Goal: Information Seeking & Learning: Learn about a topic

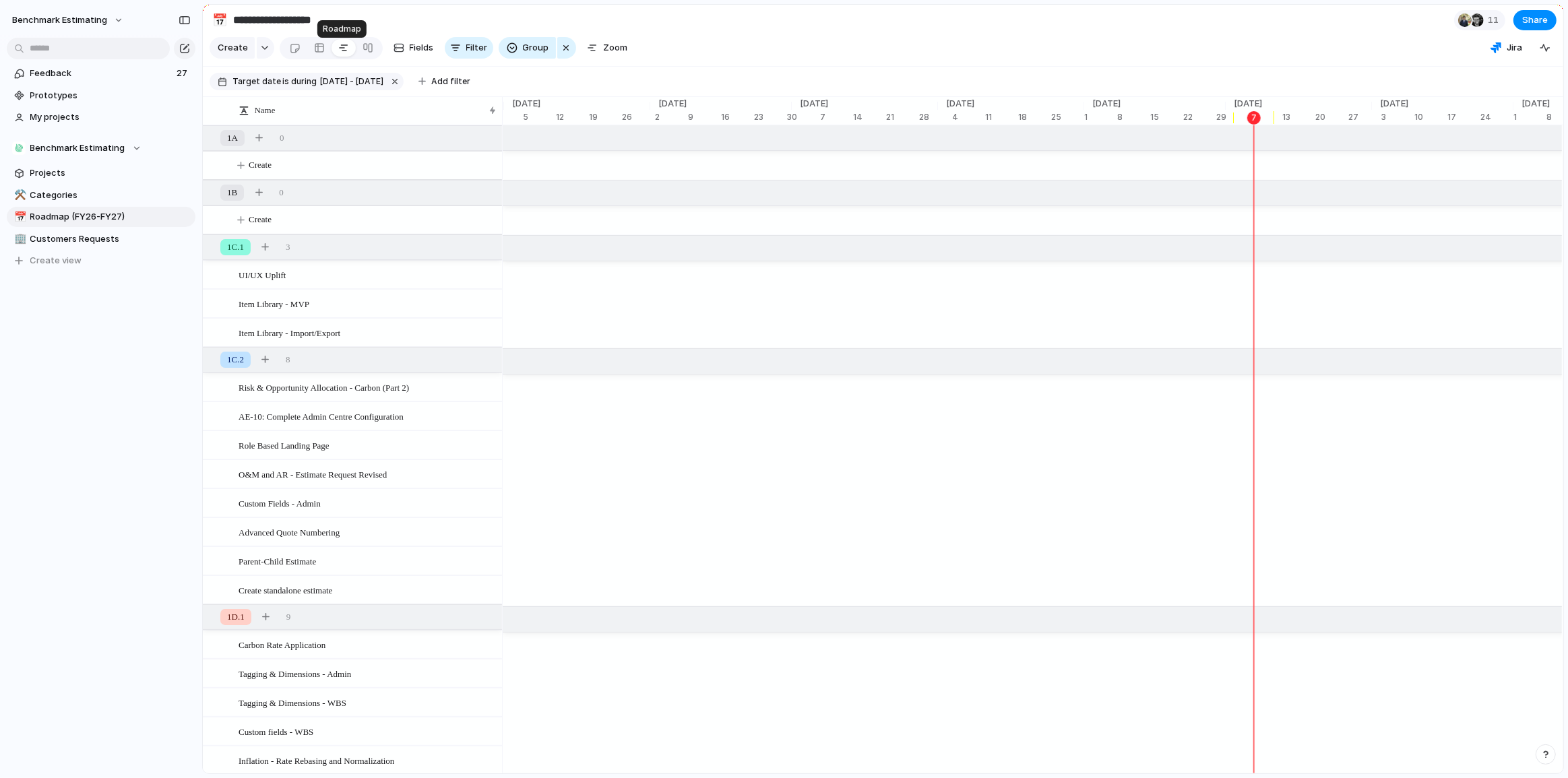
scroll to position [0, 4445]
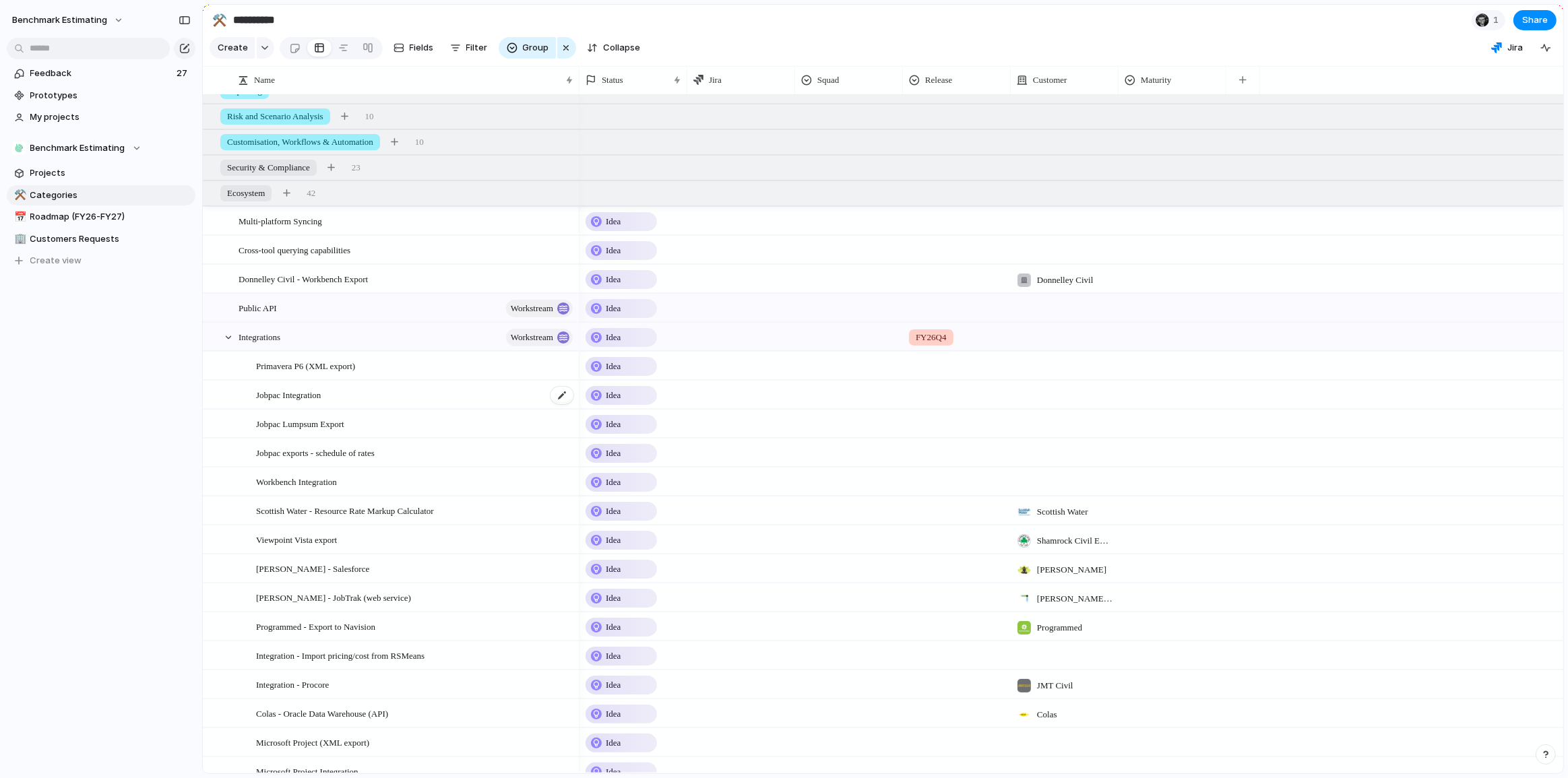
scroll to position [232, 0]
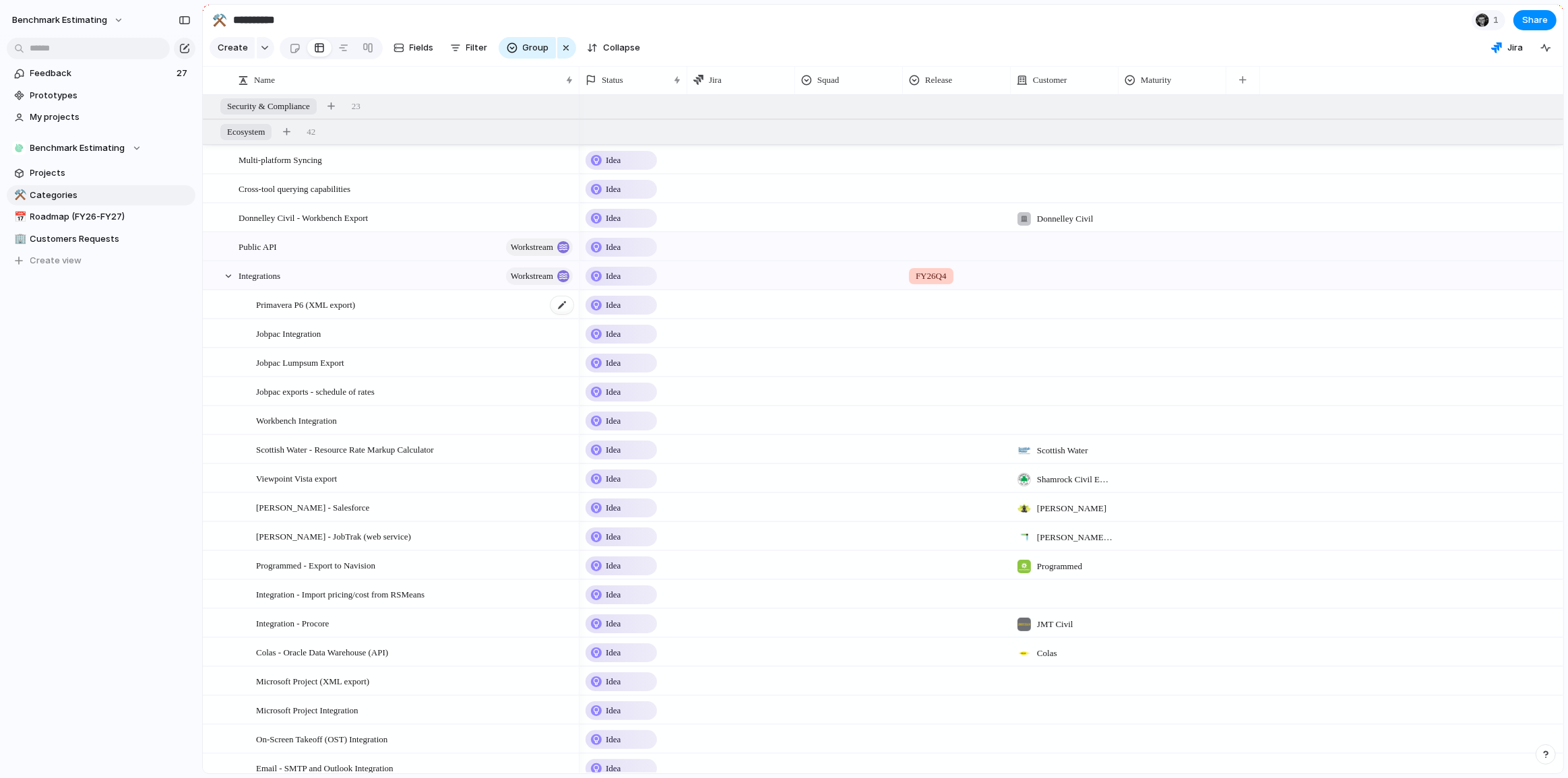
click at [350, 312] on span "Primavera P6 (XML export)" at bounding box center [305, 305] width 99 height 16
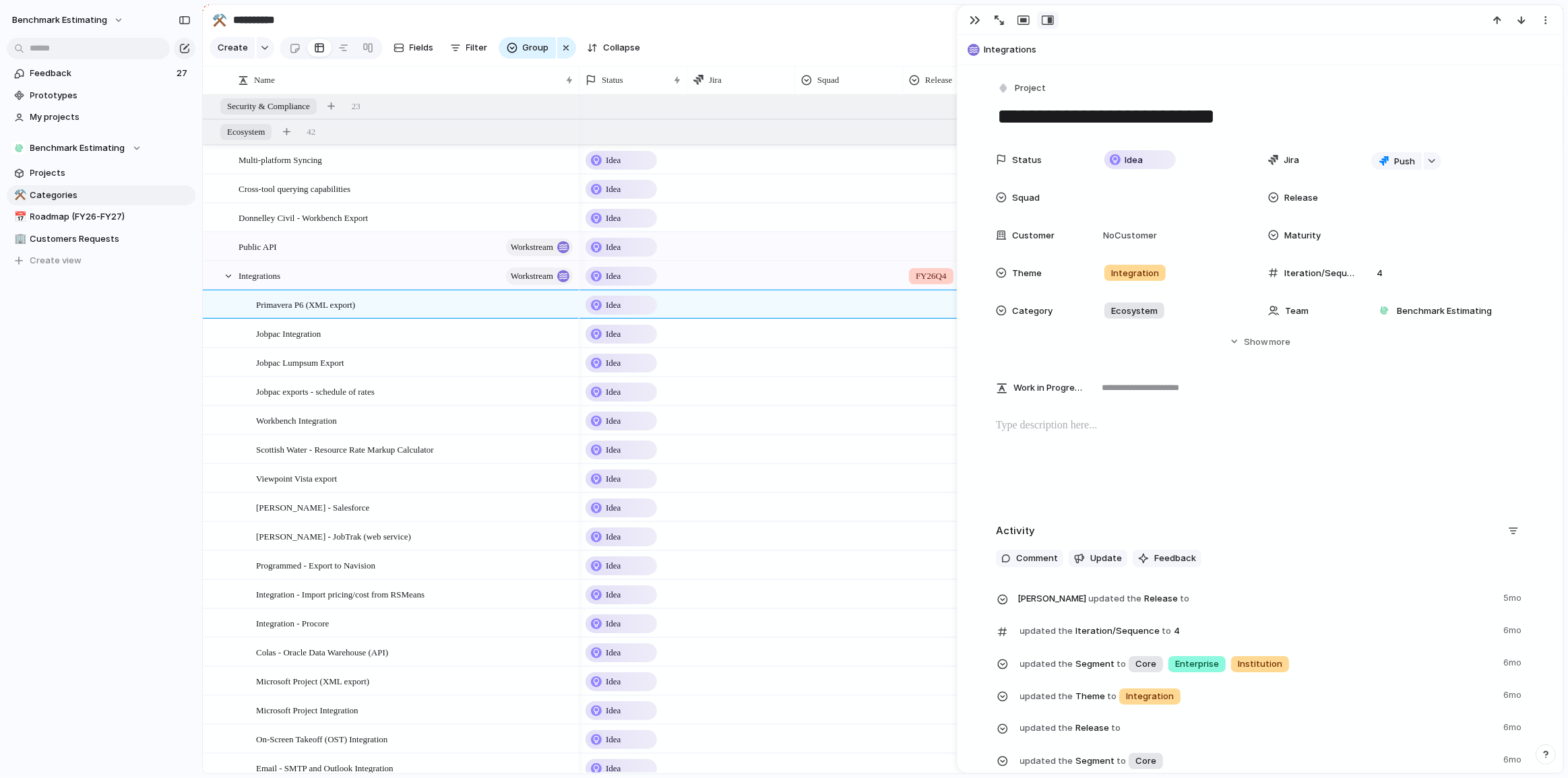
drag, startPoint x: 967, startPoint y: 21, endPoint x: 968, endPoint y: 29, distance: 8.1
click at [968, 23] on button "button" at bounding box center [974, 20] width 22 height 17
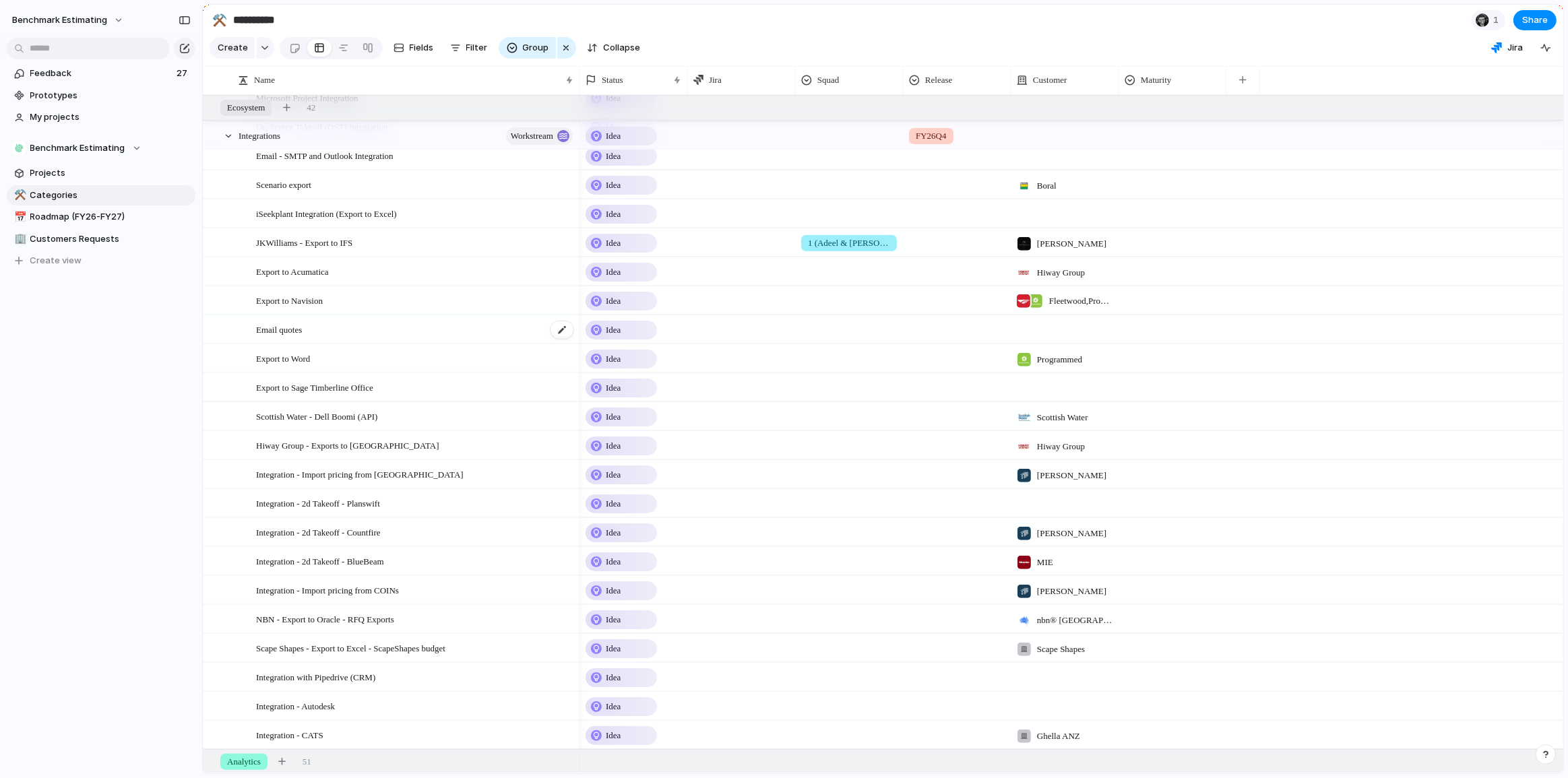
scroll to position [905, 0]
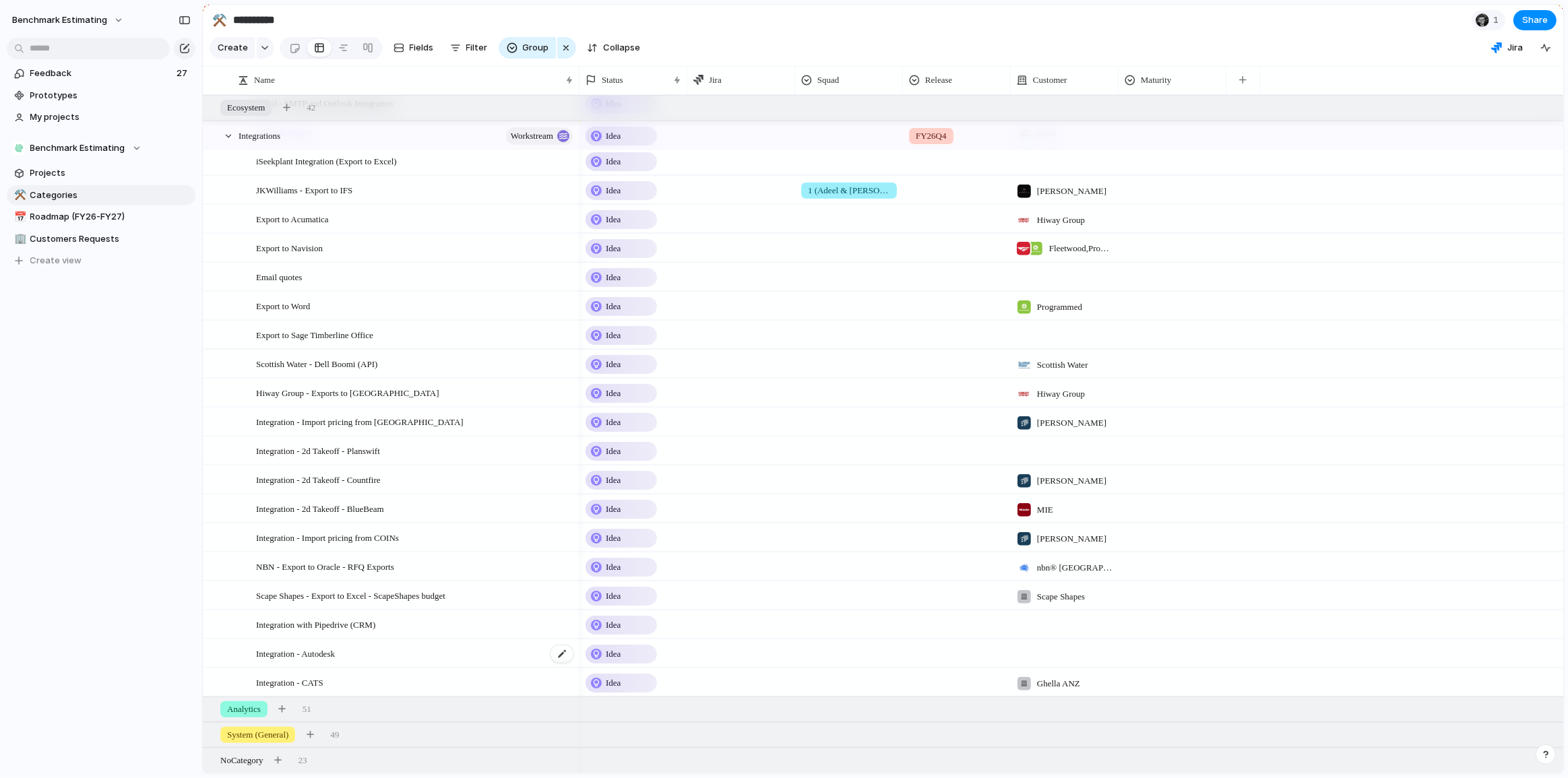
click at [402, 649] on div "Integration - Autodesk" at bounding box center [415, 654] width 318 height 28
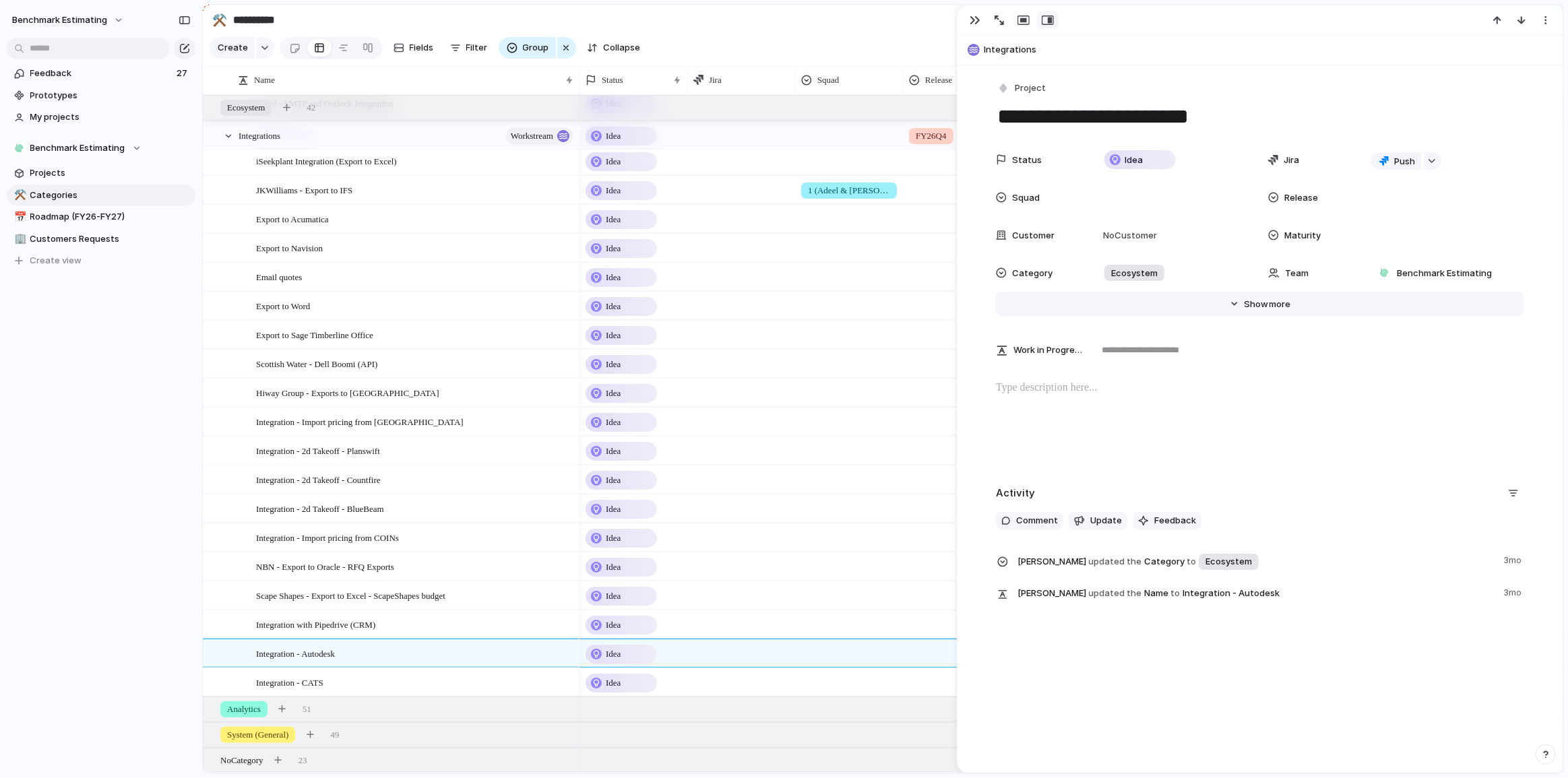
click at [1245, 299] on span "Show" at bounding box center [1256, 305] width 24 height 14
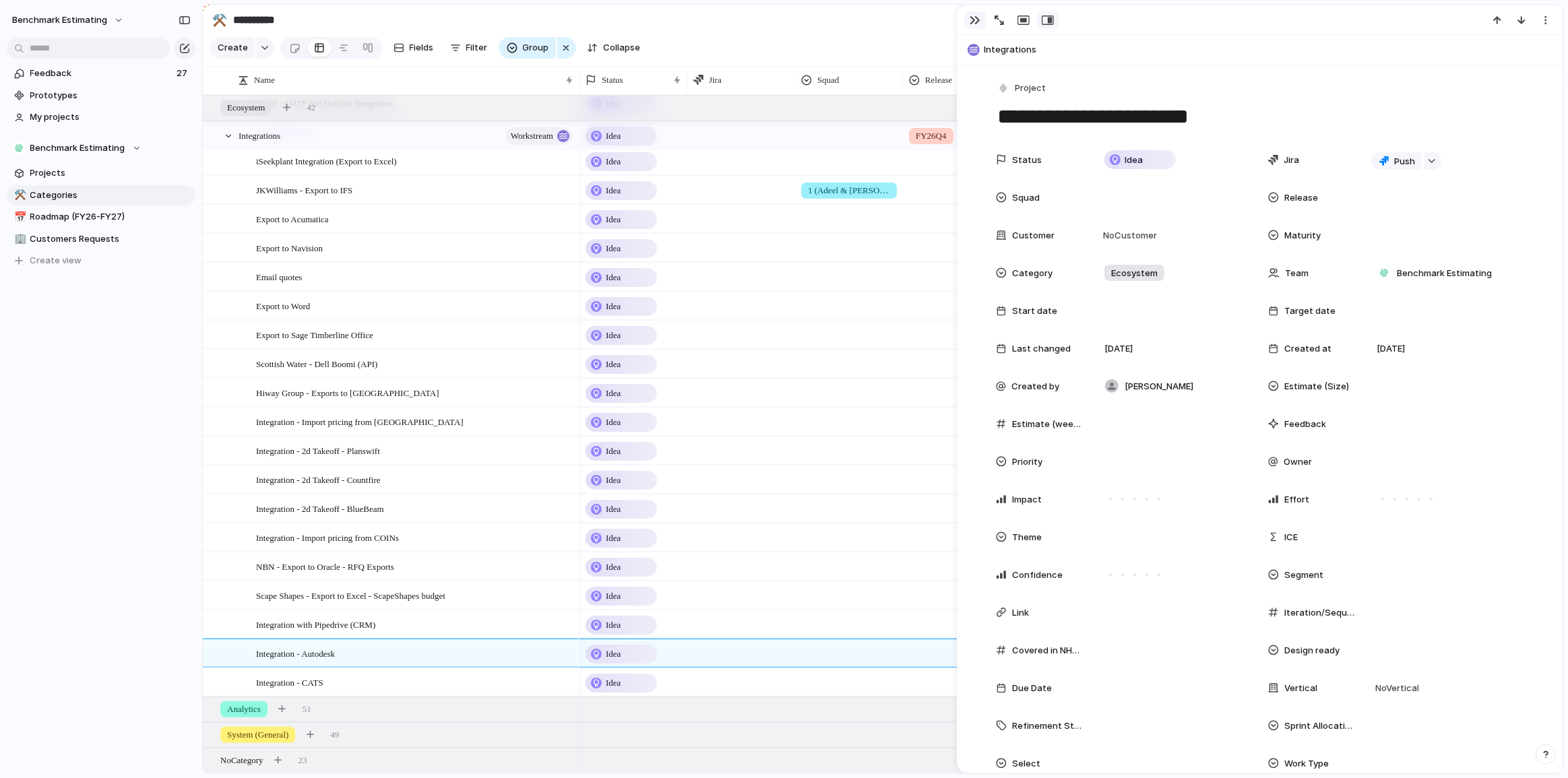
click at [972, 15] on div "button" at bounding box center [974, 20] width 10 height 10
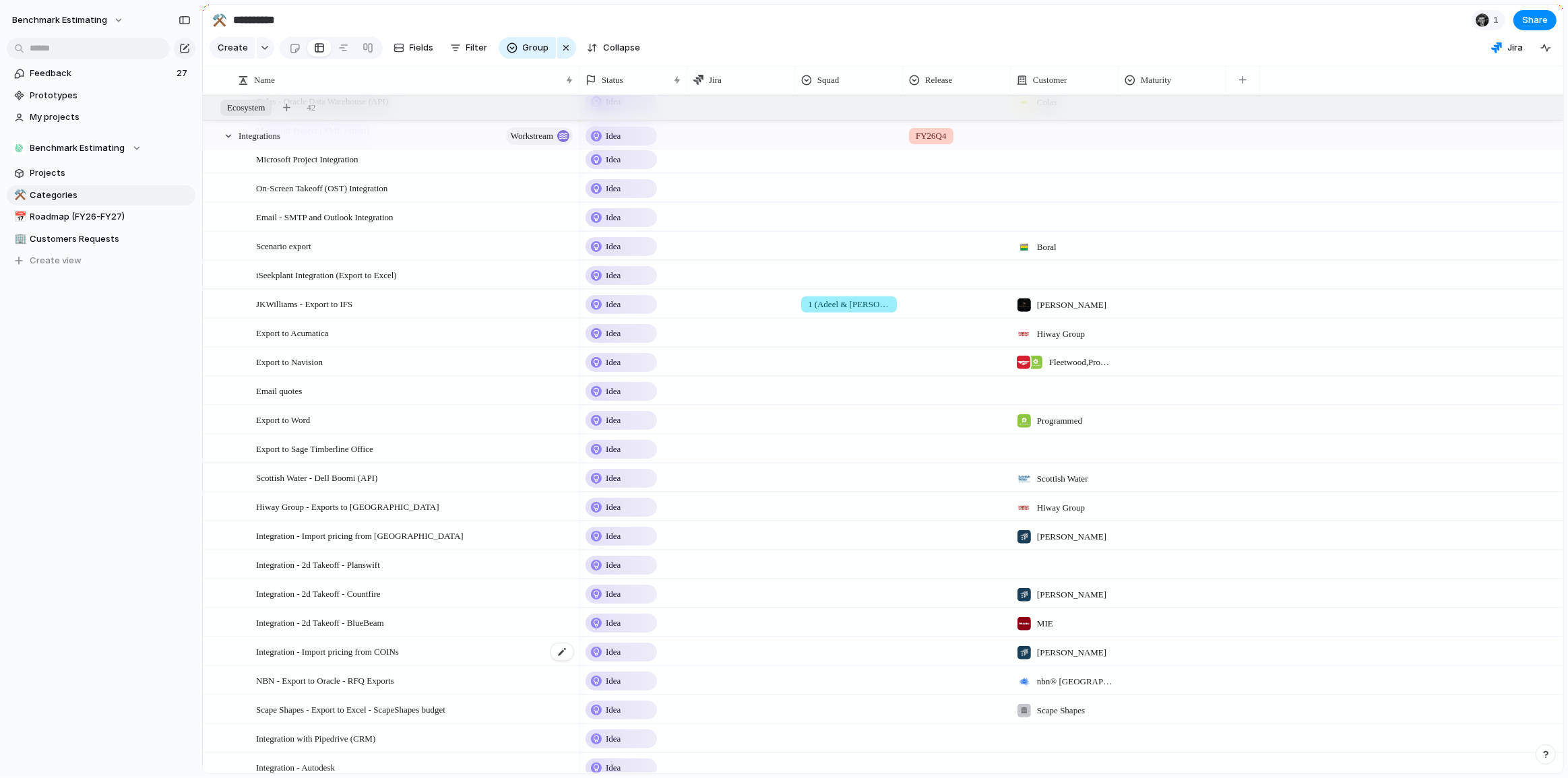
scroll to position [905, 0]
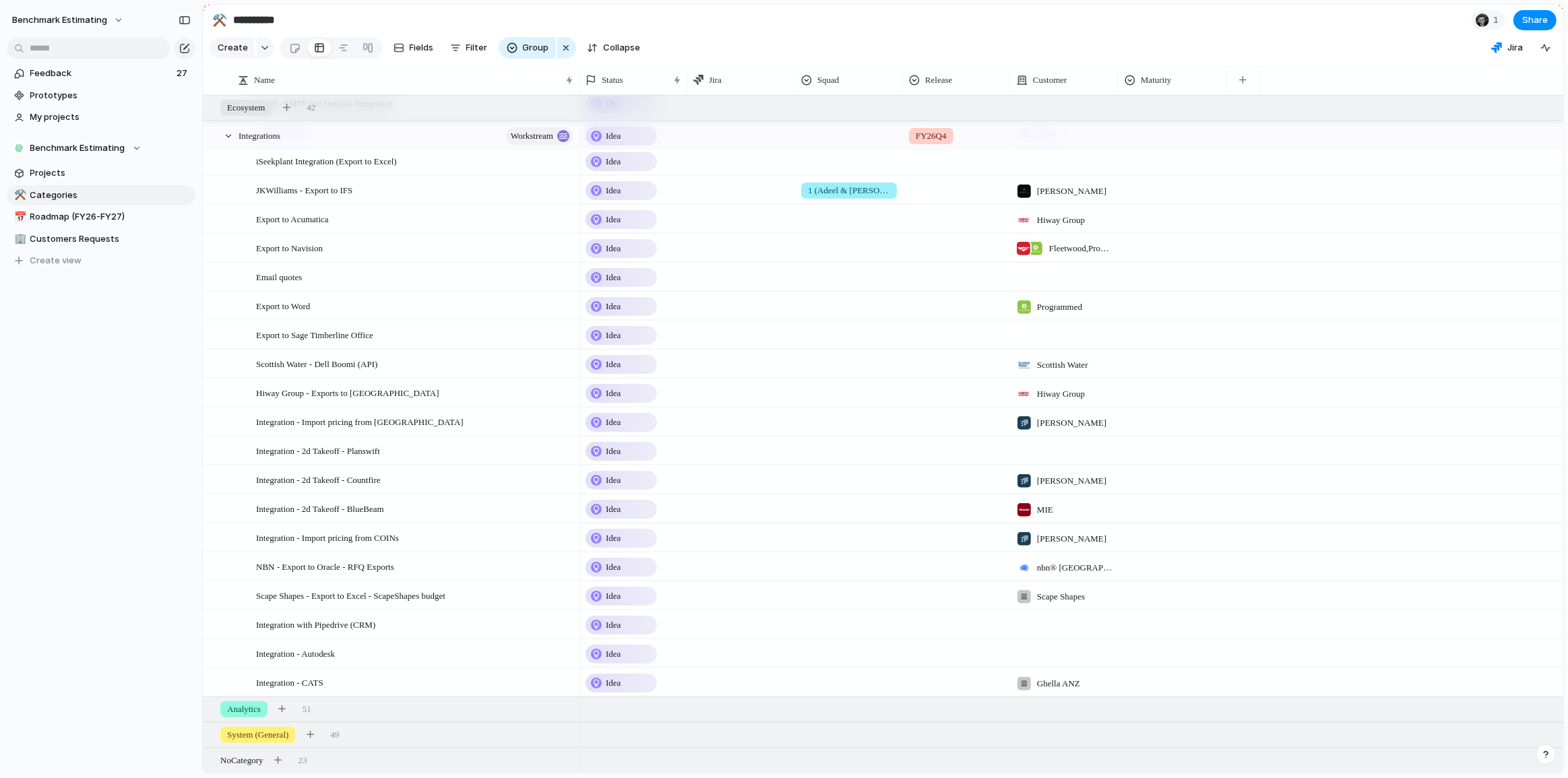
click at [119, 498] on div "Benchmark Estimating Feedback 27 Prototypes My projects Benchmark Estimating Pr…" at bounding box center [101, 389] width 202 height 778
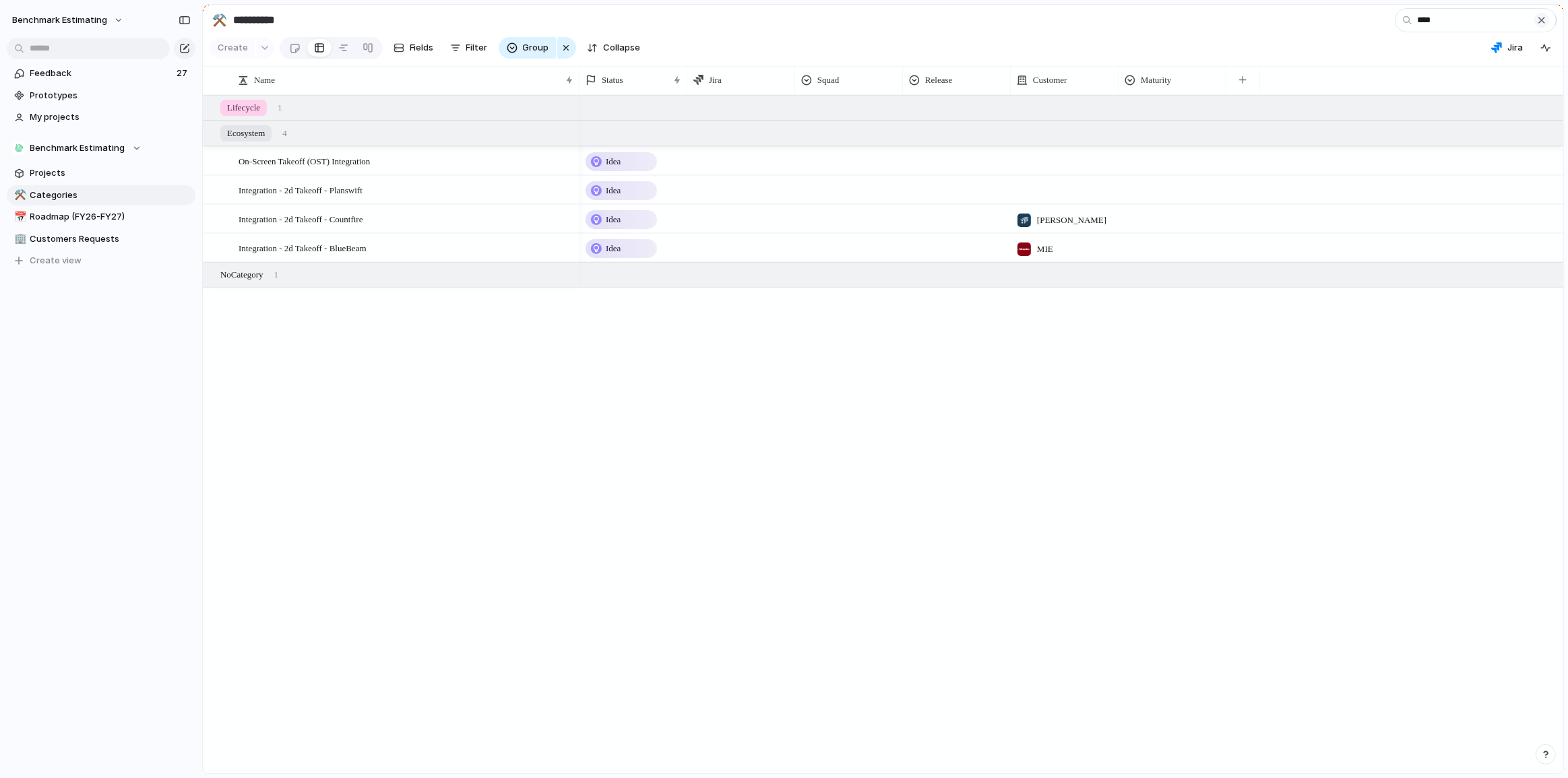
type input "****"
click at [1542, 22] on div "button" at bounding box center [1541, 20] width 10 height 10
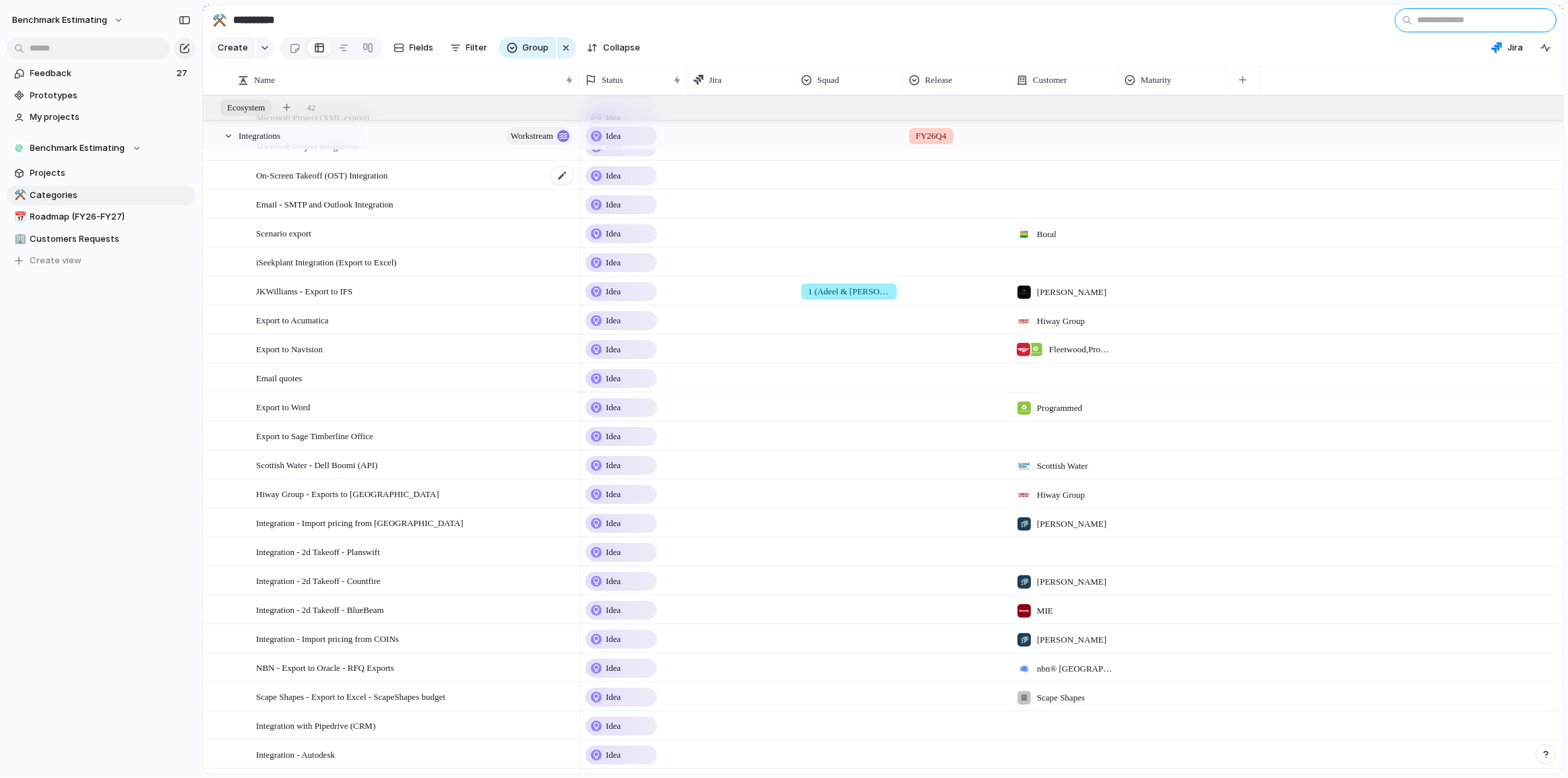
scroll to position [795, 0]
click at [1432, 23] on input "text" at bounding box center [1475, 20] width 162 height 24
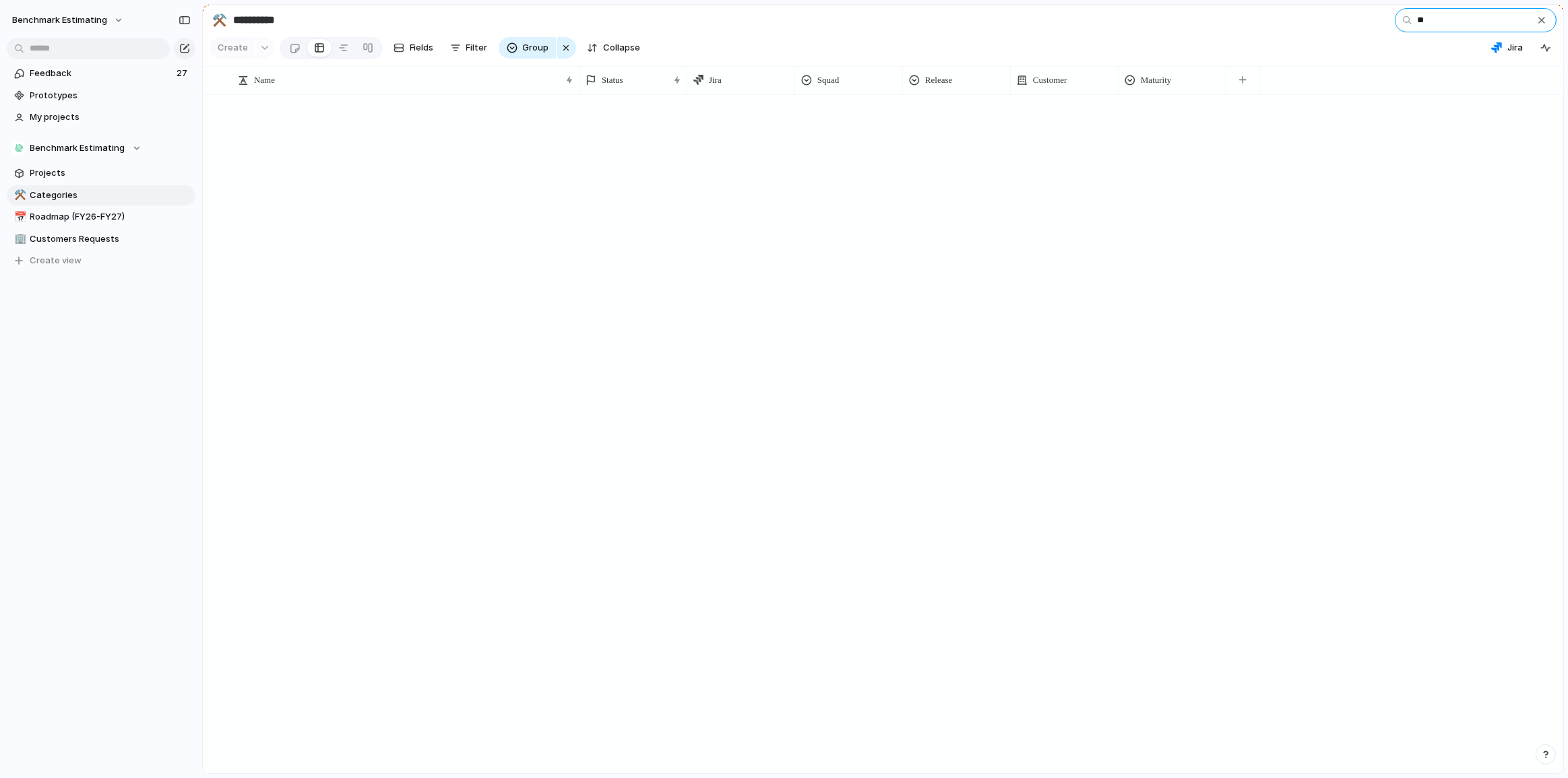
scroll to position [0, 0]
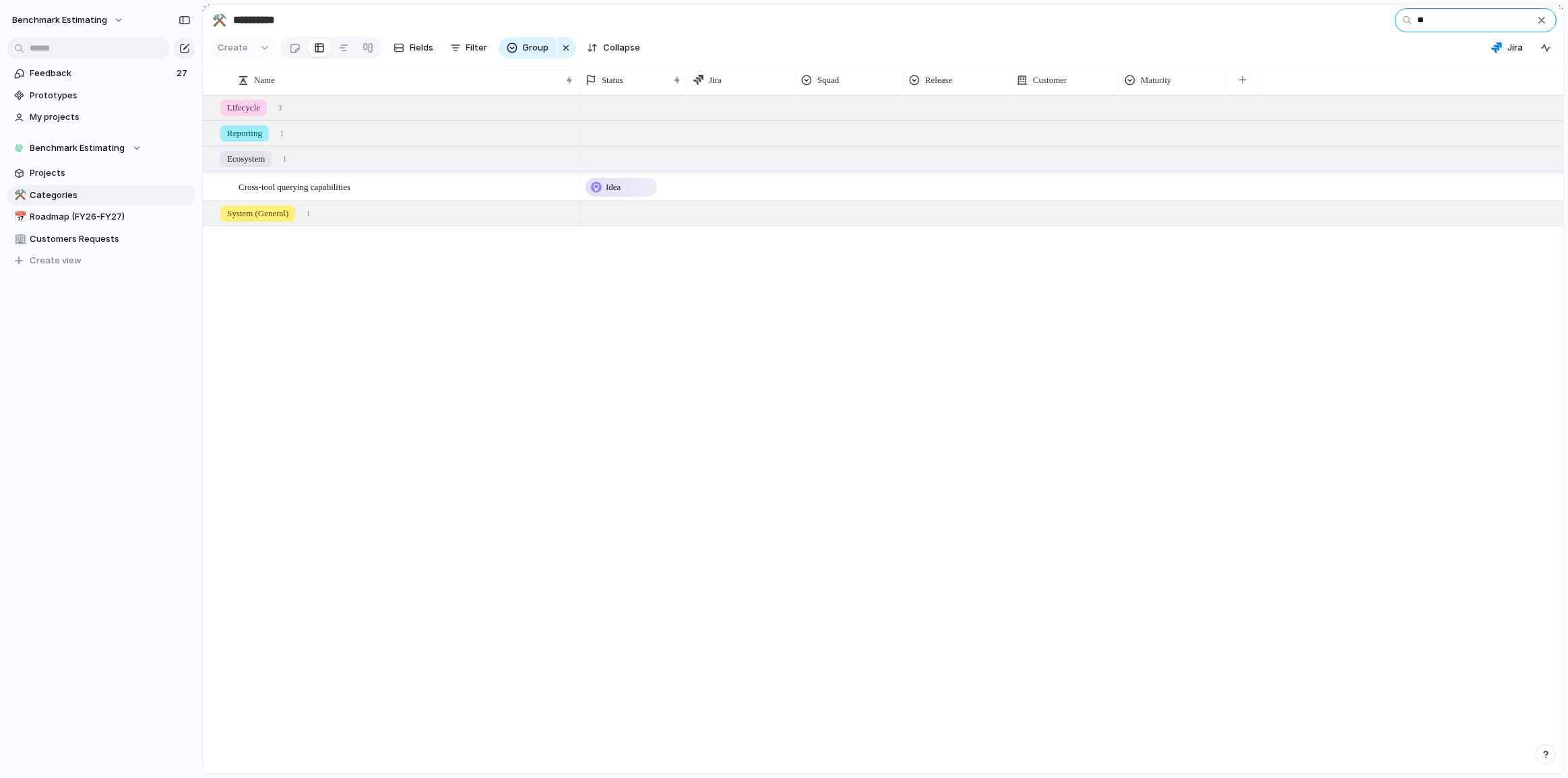
type input "*"
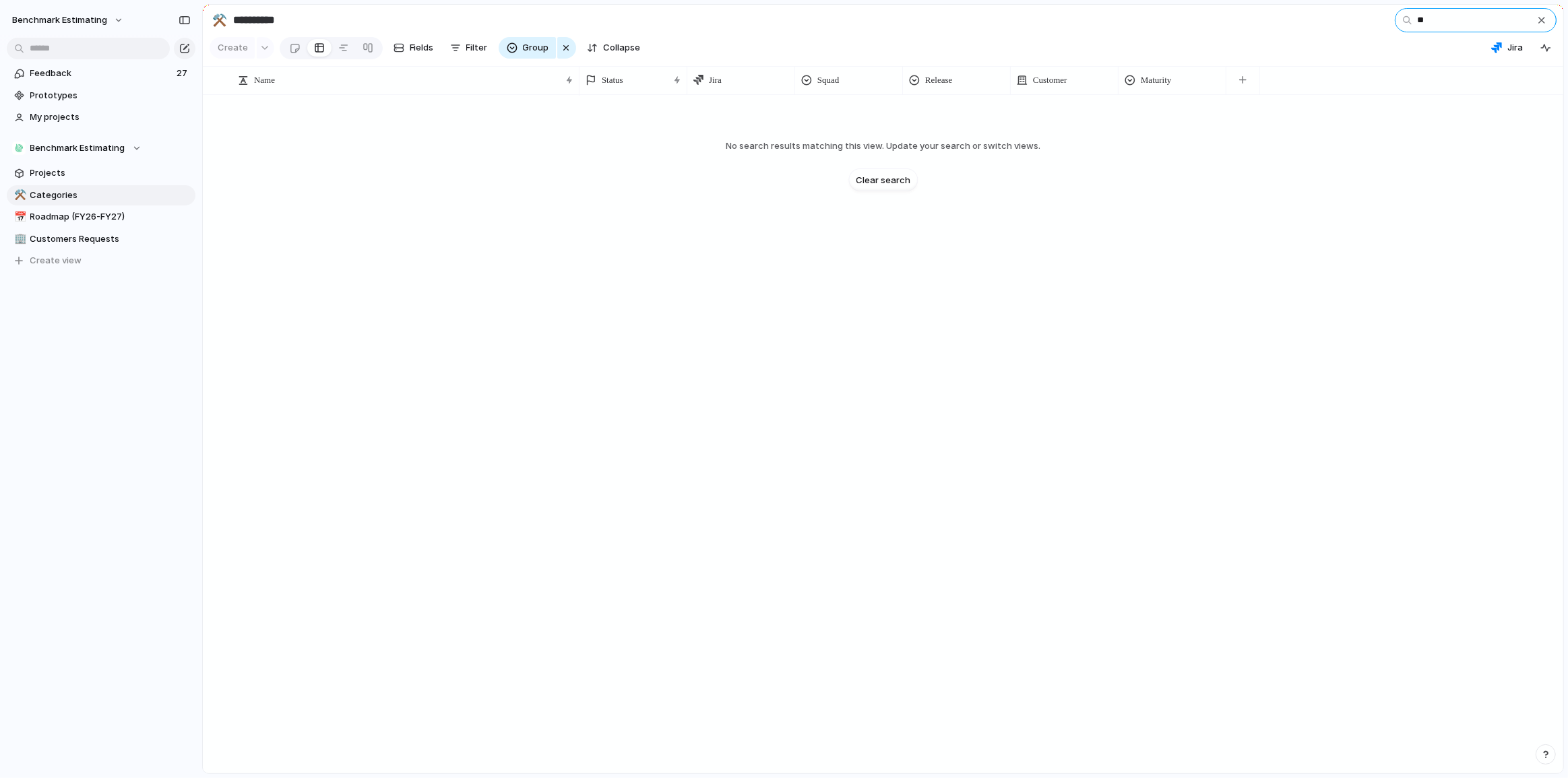
type input "*"
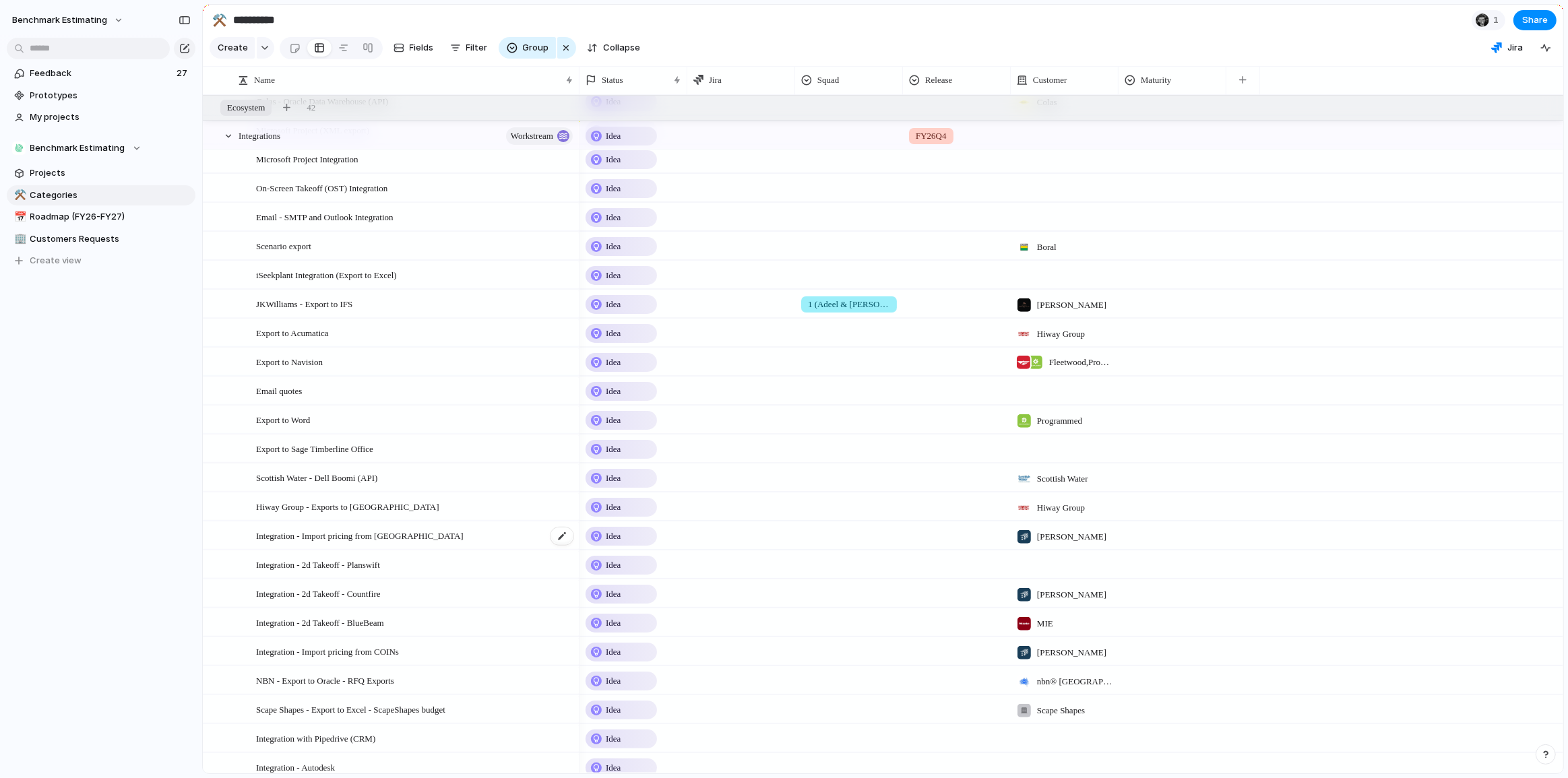
scroll to position [722, 0]
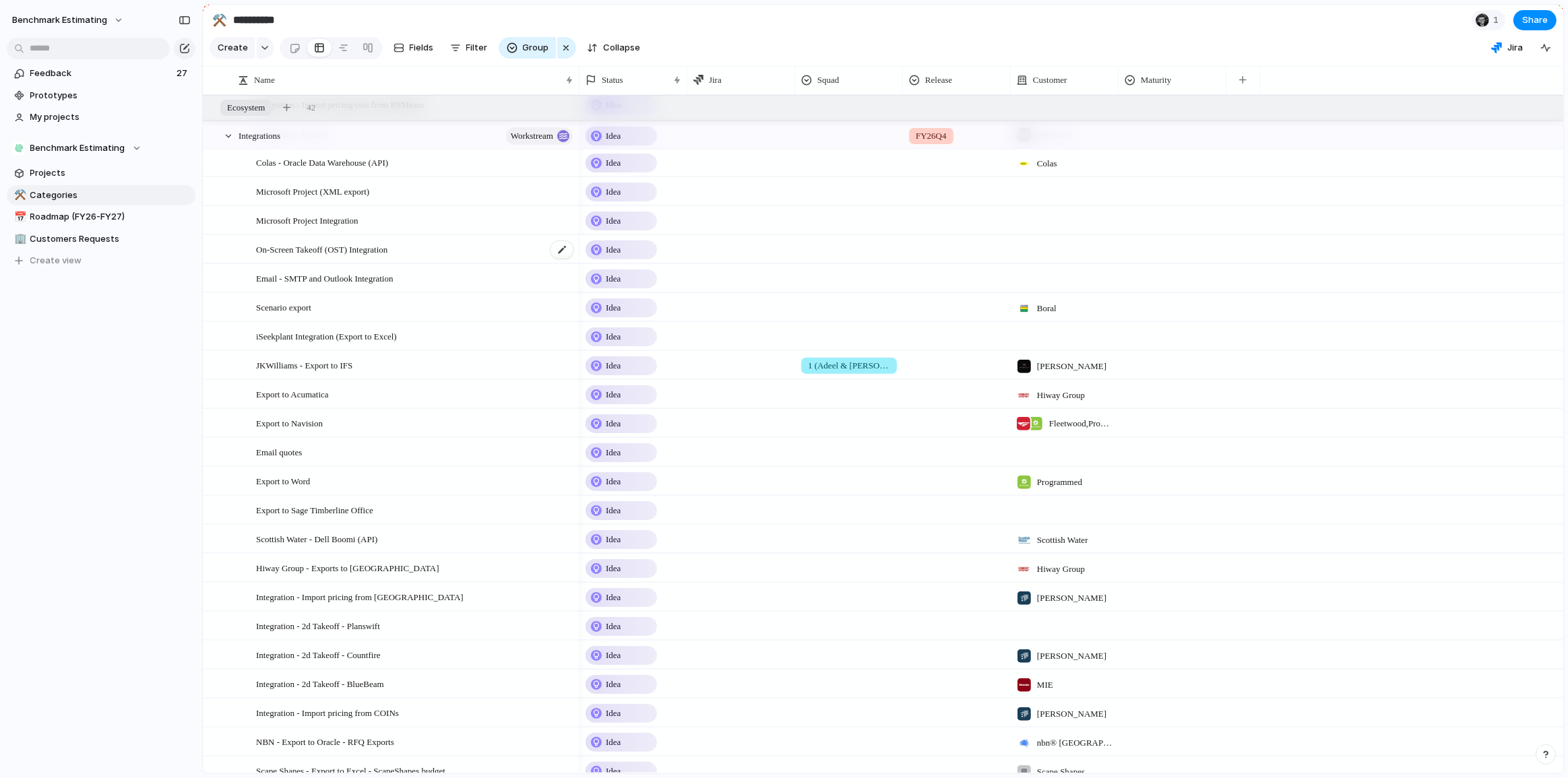
click at [447, 251] on div "On-Screen Takeoff (OST) Integration" at bounding box center [415, 249] width 318 height 28
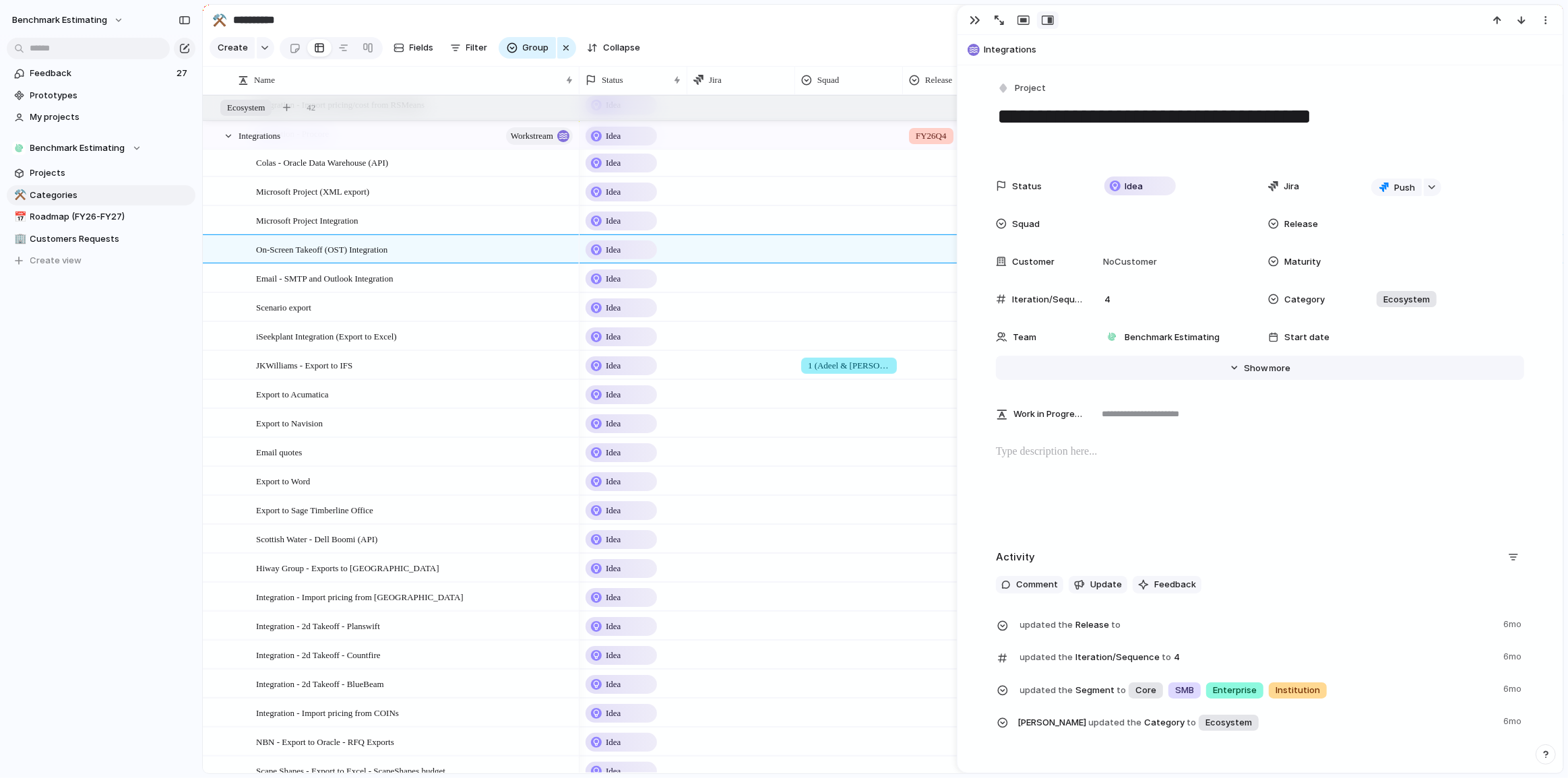
click at [1269, 373] on span "more" at bounding box center [1280, 369] width 22 height 14
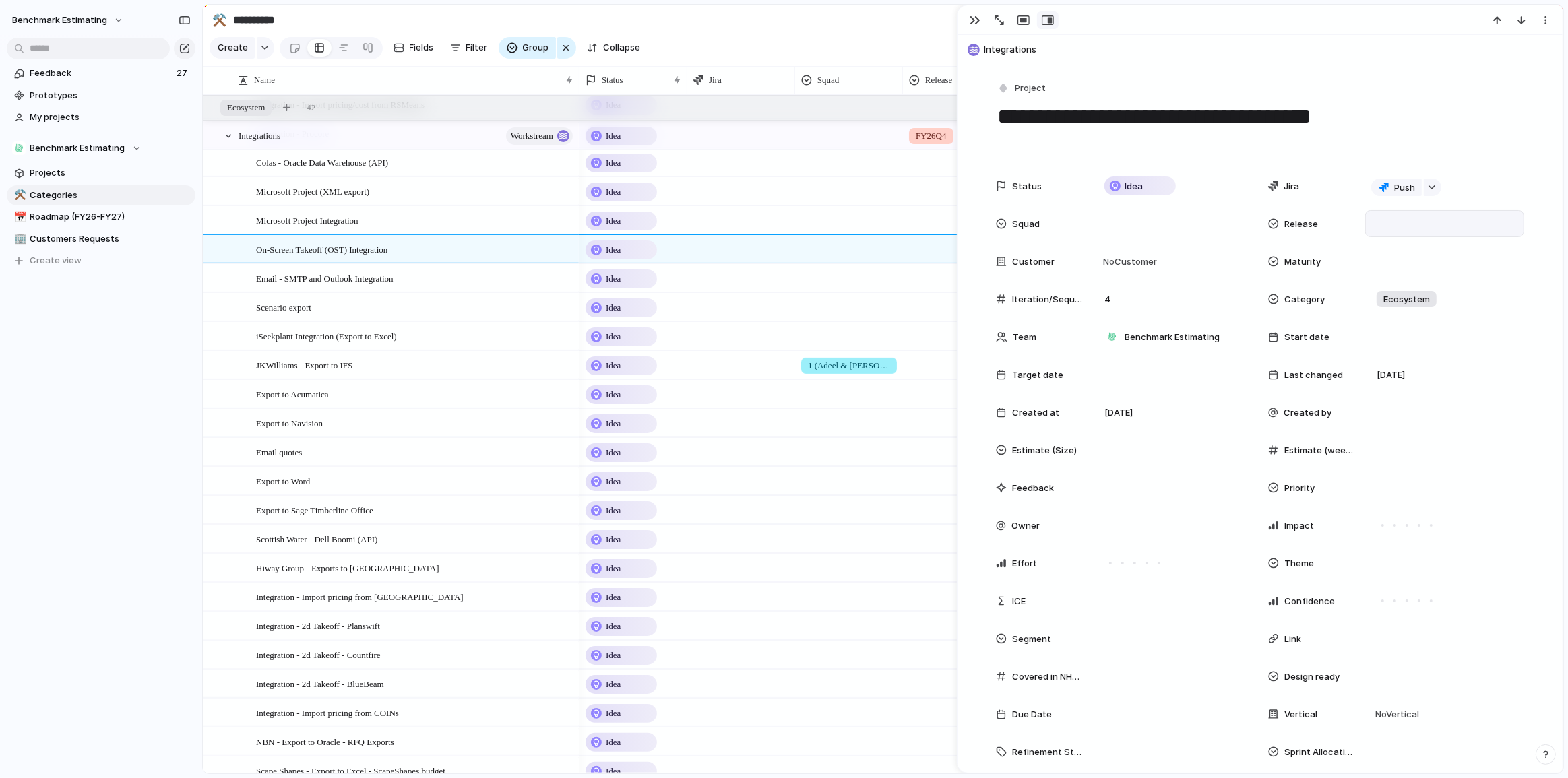
click at [1368, 215] on div at bounding box center [1444, 223] width 159 height 27
click at [1383, 477] on div at bounding box center [1379, 478] width 23 height 23
click at [1331, 87] on div "1A 1B 1C.1 1C.2 1D.1 1D.2 2A FY26Q3 FY26Q4 FY27" at bounding box center [784, 389] width 1568 height 778
click at [1422, 223] on div "FY27" at bounding box center [1444, 223] width 147 height 15
click at [1378, 465] on div at bounding box center [1379, 463] width 23 height 23
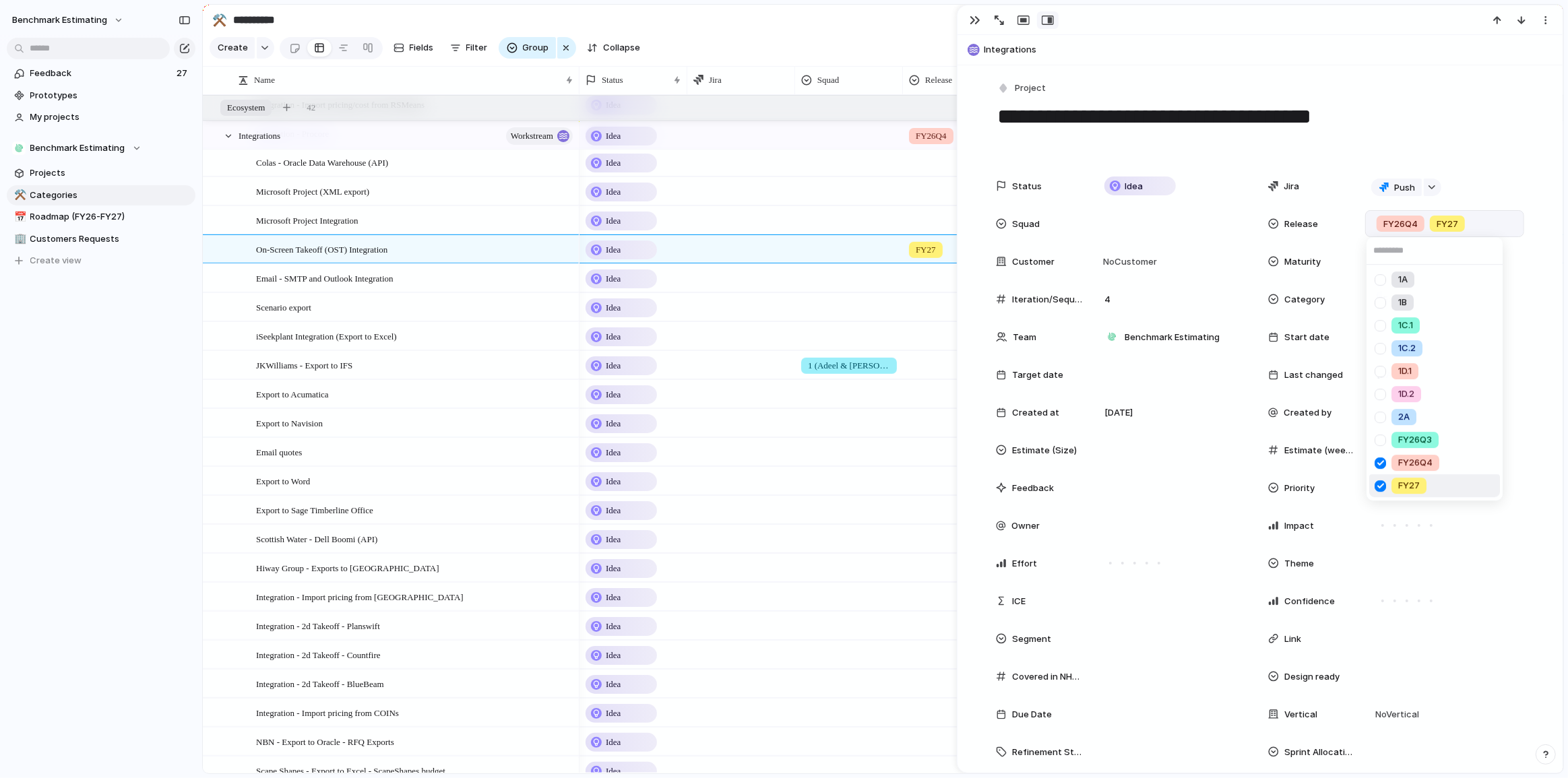
drag, startPoint x: 1376, startPoint y: 490, endPoint x: 1377, endPoint y: 482, distance: 8.1
click at [1376, 490] on div at bounding box center [1379, 485] width 23 height 23
click at [1352, 89] on div "1A 1B 1C.1 1C.2 1D.1 1D.2 2A FY26Q3 FY26Q4 FY27" at bounding box center [784, 389] width 1568 height 778
click at [1402, 375] on div "11 July" at bounding box center [1390, 376] width 39 height 14
click at [1125, 376] on div at bounding box center [1173, 374] width 147 height 15
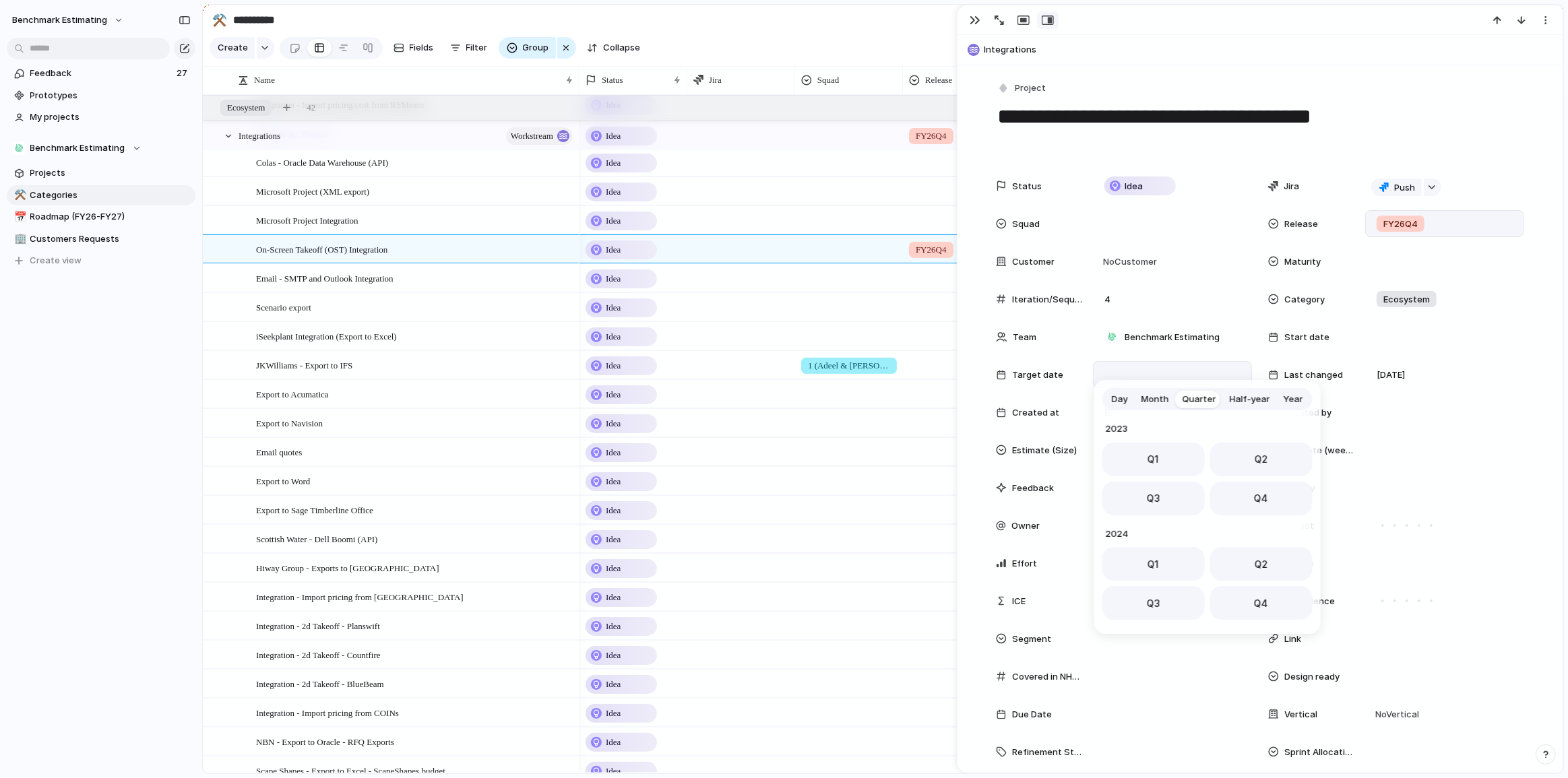
scroll to position [214, 0]
click at [1163, 503] on button "Q3" at bounding box center [1154, 494] width 102 height 34
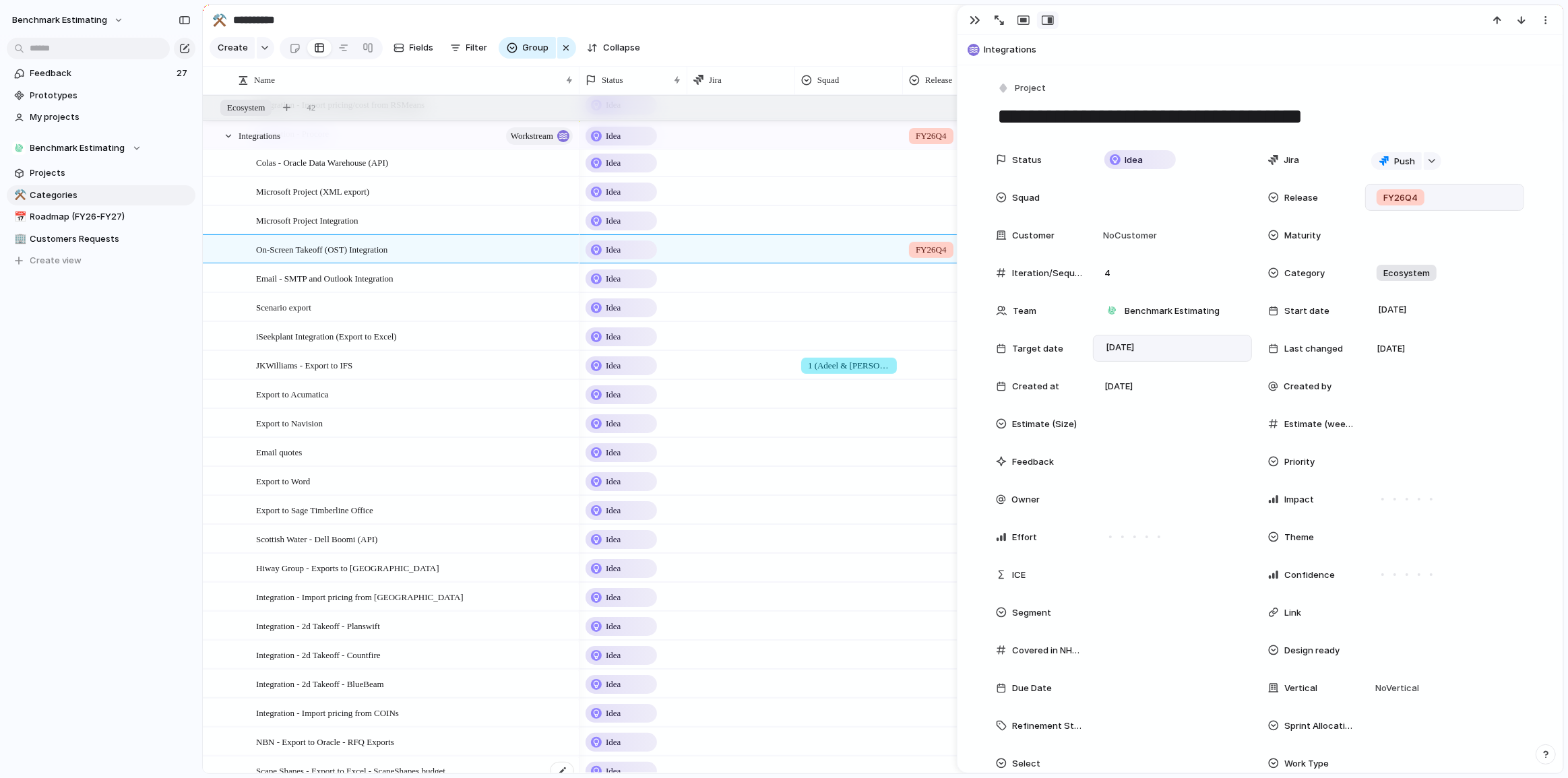
scroll to position [905, 0]
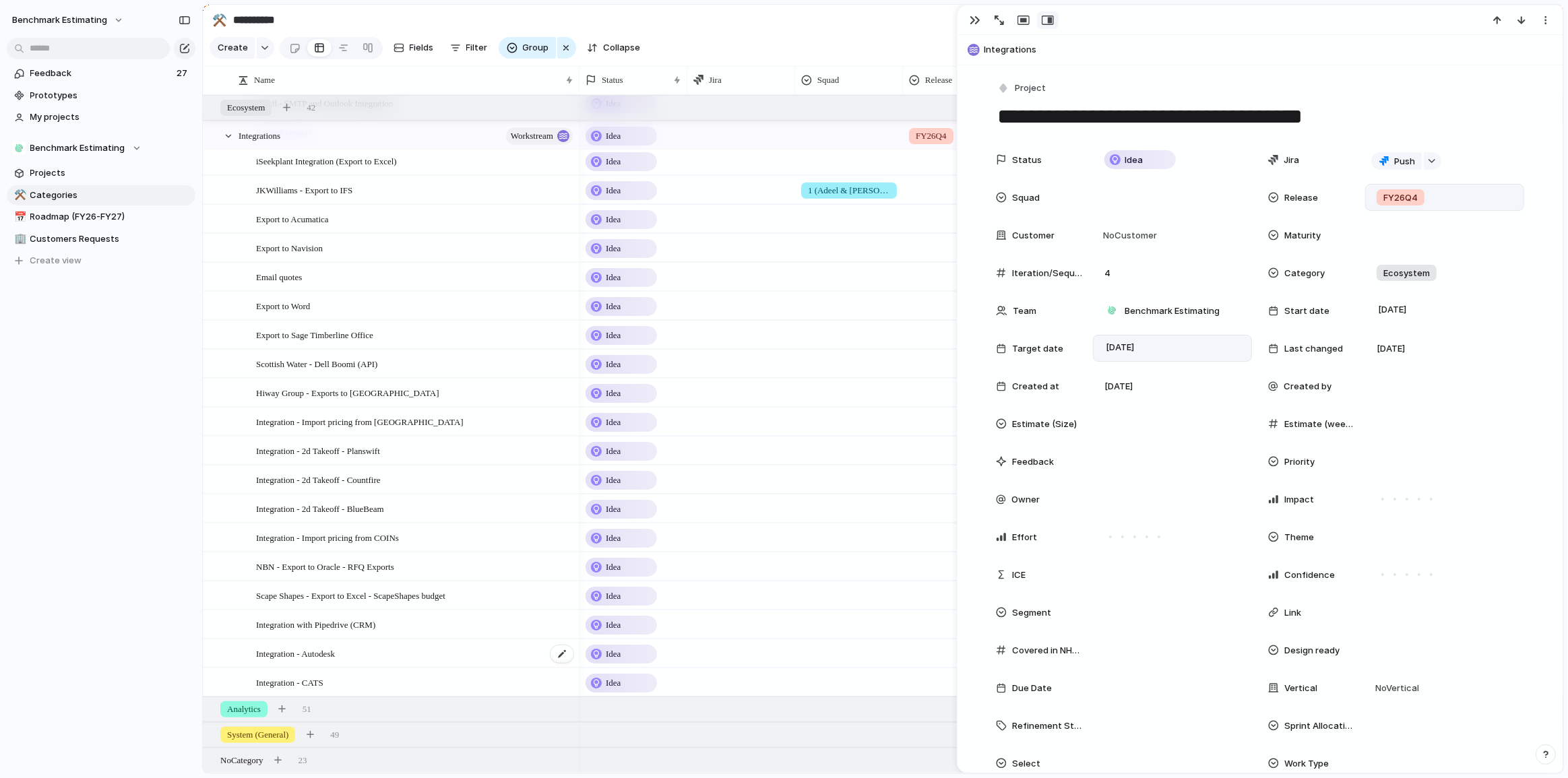
click at [382, 647] on div "Integration - Autodesk" at bounding box center [415, 654] width 318 height 28
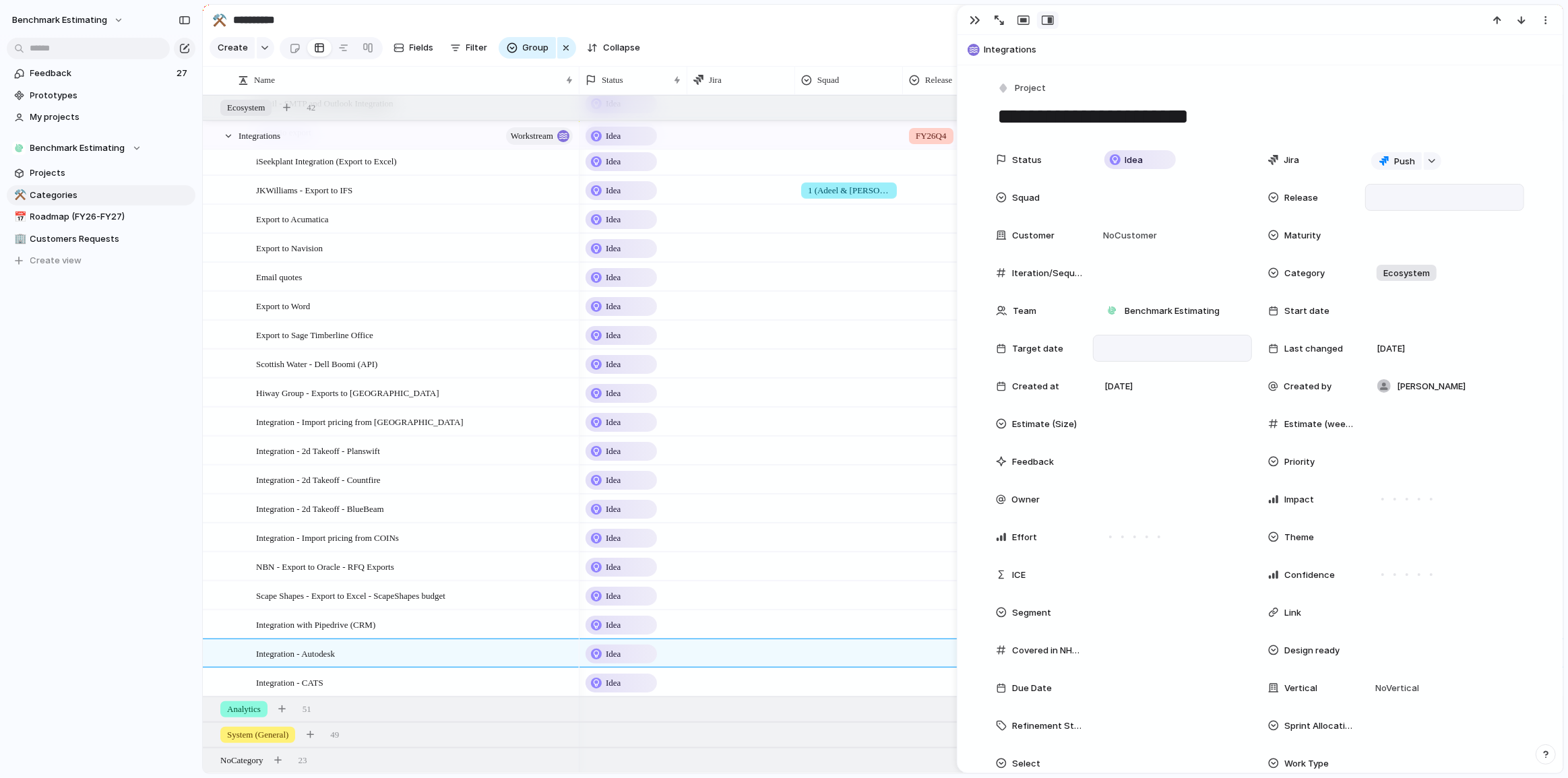
click at [1372, 196] on div at bounding box center [1444, 197] width 147 height 15
click at [1381, 427] on div at bounding box center [1379, 428] width 23 height 23
click at [1115, 344] on div "1A 1B 1C.1 1C.2 1D.1 1D.2 2A FY26Q3 FY26Q4 FY27" at bounding box center [784, 389] width 1568 height 778
click at [1139, 352] on div at bounding box center [1173, 348] width 147 height 15
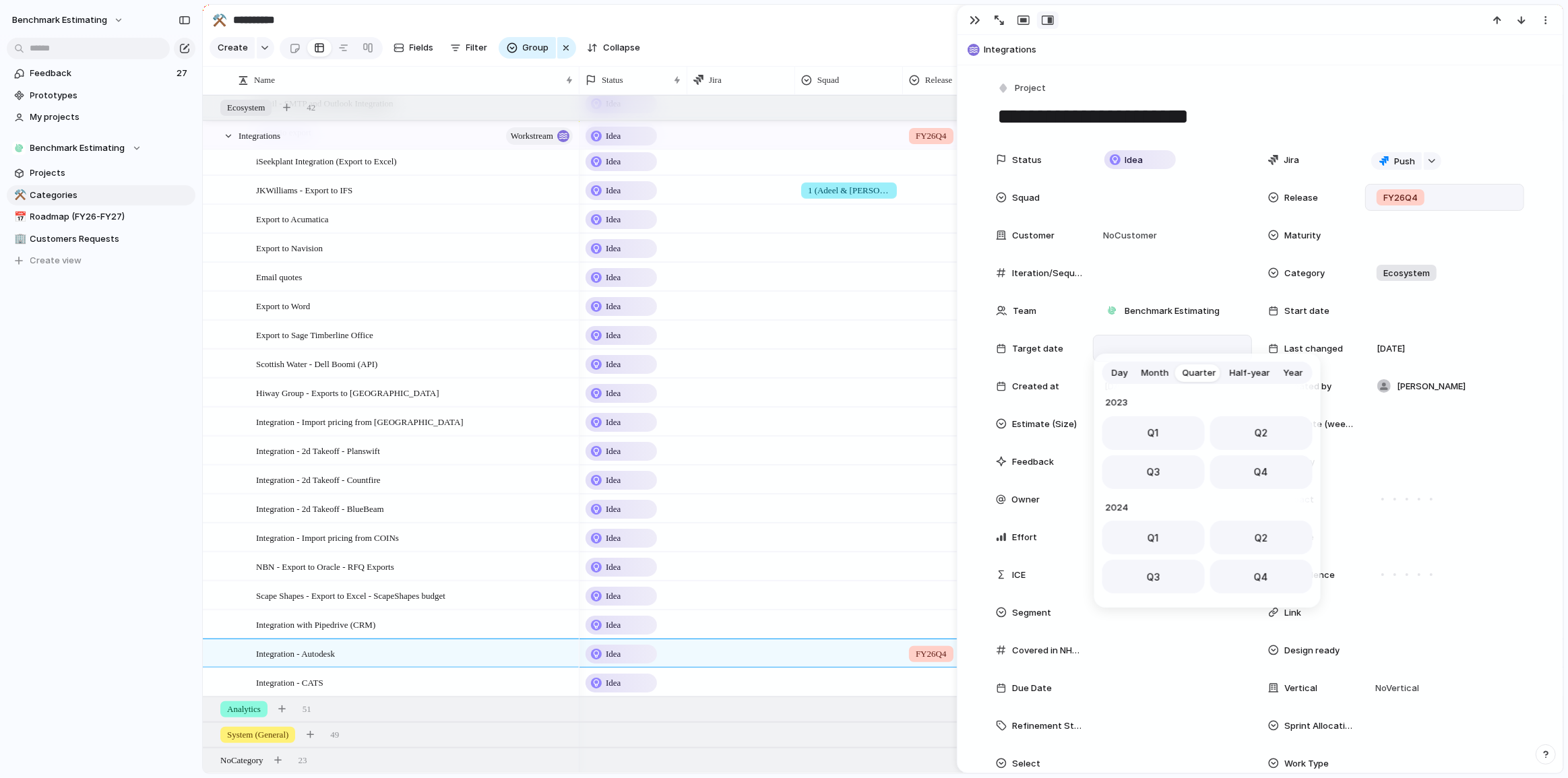
scroll to position [214, 0]
click at [1254, 465] on span "Q4" at bounding box center [1261, 467] width 14 height 14
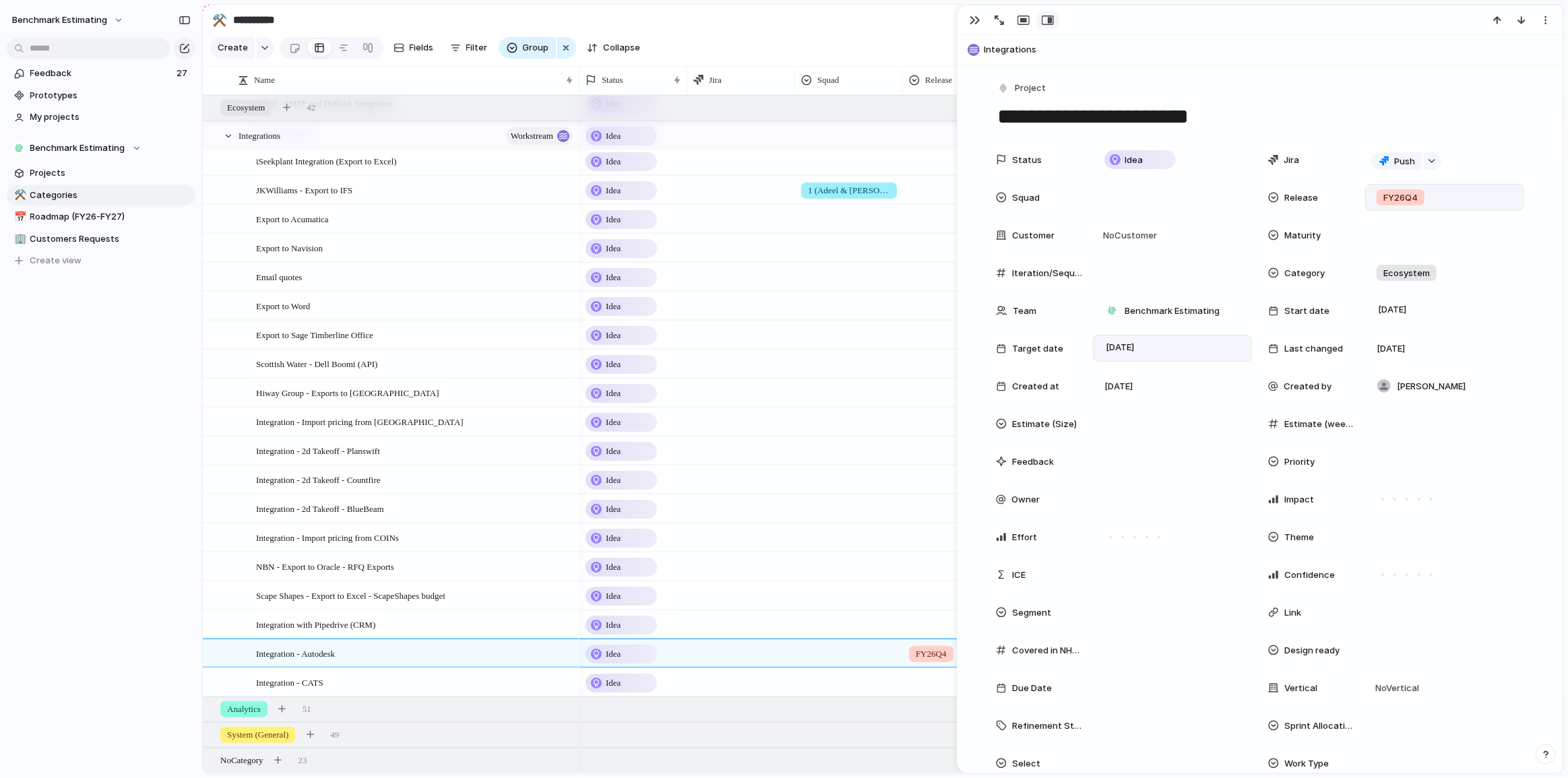
type textarea "**********"
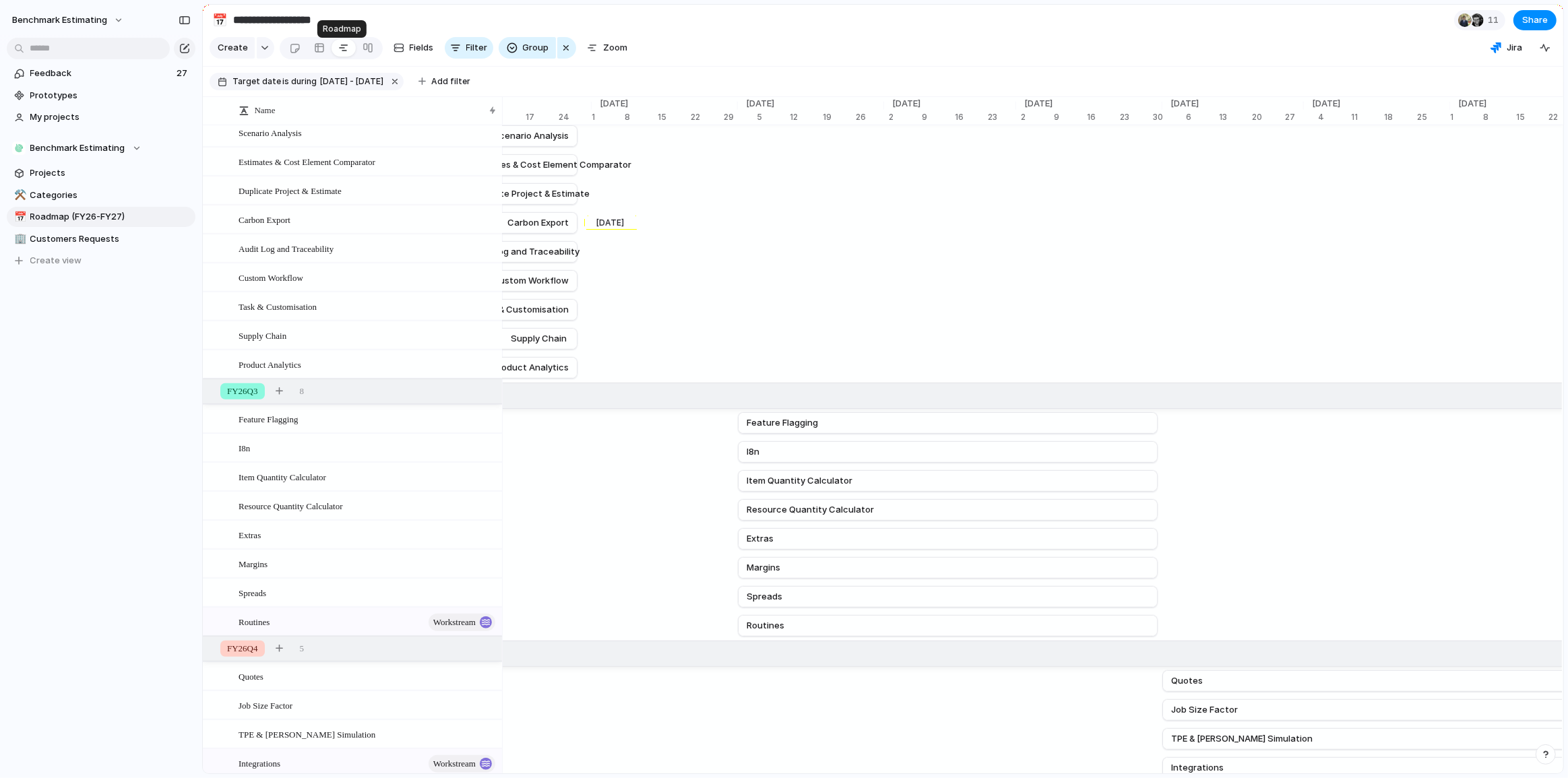
scroll to position [1203, 0]
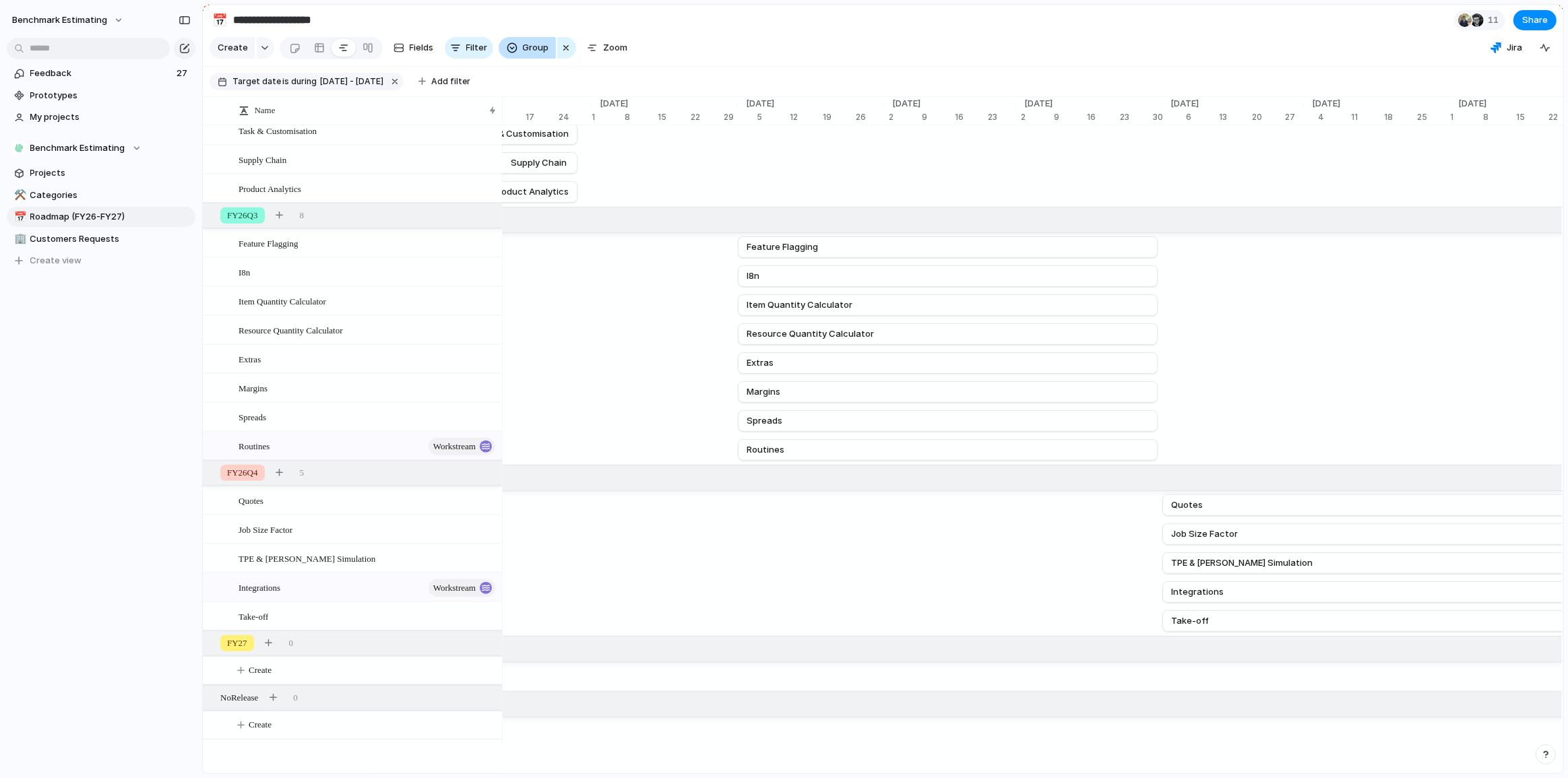
click at [506, 54] on div "button" at bounding box center [511, 48] width 10 height 10
click at [780, 37] on div "Estimate (Size) Squad Release Priority Owner Impact Effort Theme Confidence Seg…" at bounding box center [784, 389] width 1568 height 778
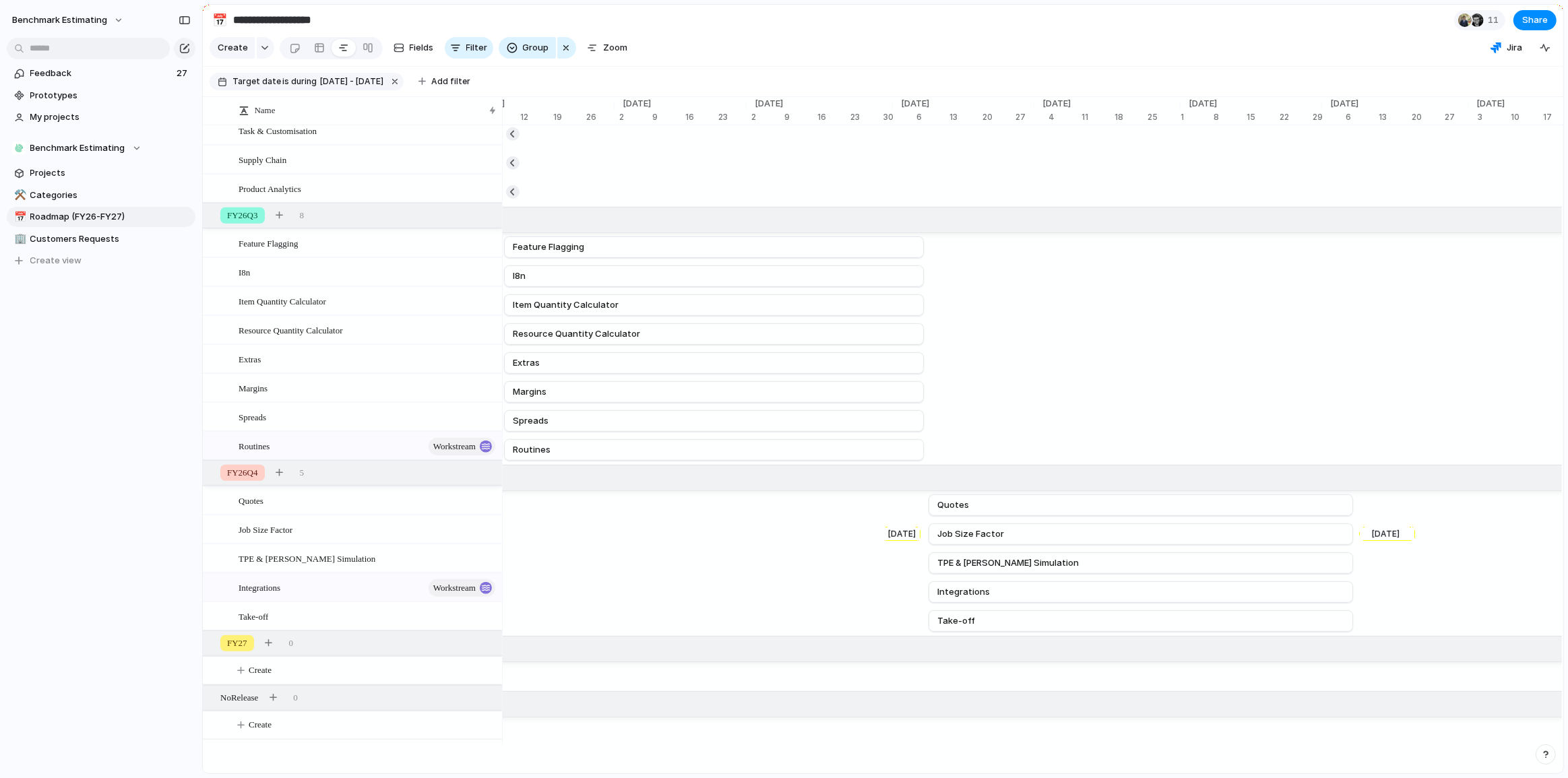
scroll to position [0, 5643]
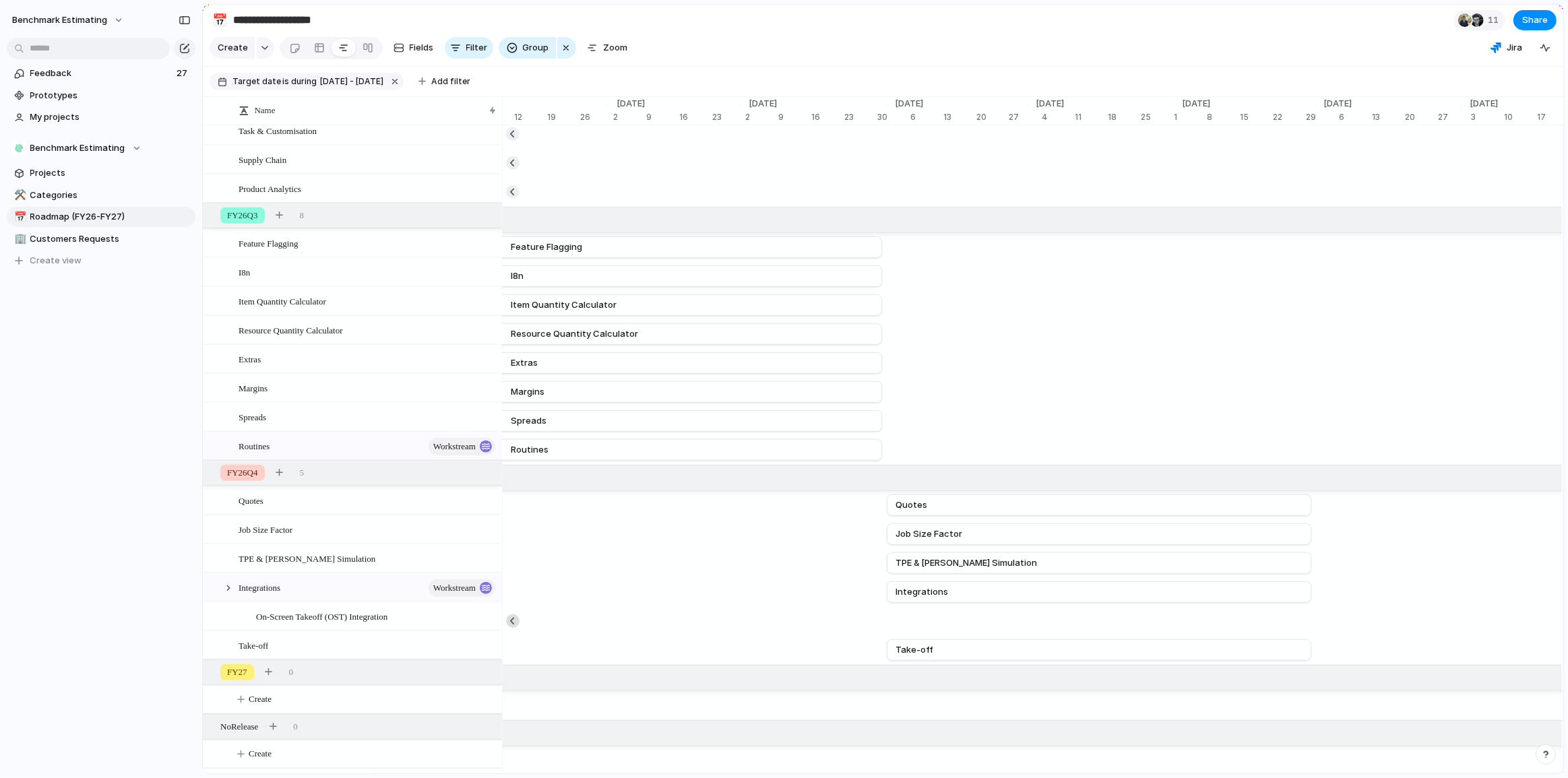
click at [518, 630] on div "On-Screen Takeoff (OST) Integration Sep 30" at bounding box center [101, 620] width 10483 height 29
click at [512, 628] on button "button" at bounding box center [513, 621] width 14 height 14
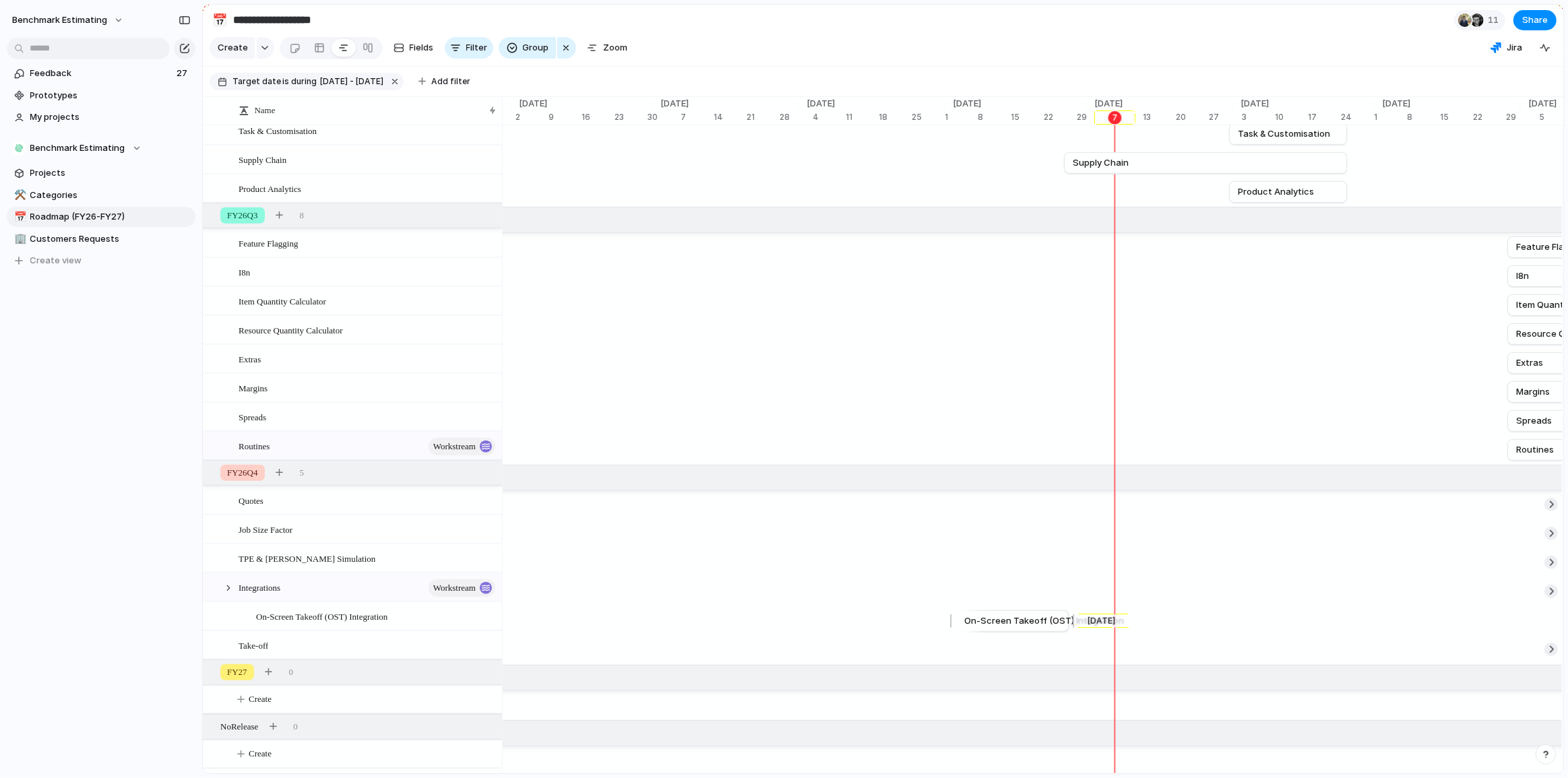
scroll to position [0, 4579]
drag, startPoint x: 1050, startPoint y: 627, endPoint x: 1525, endPoint y: 612, distance: 475.2
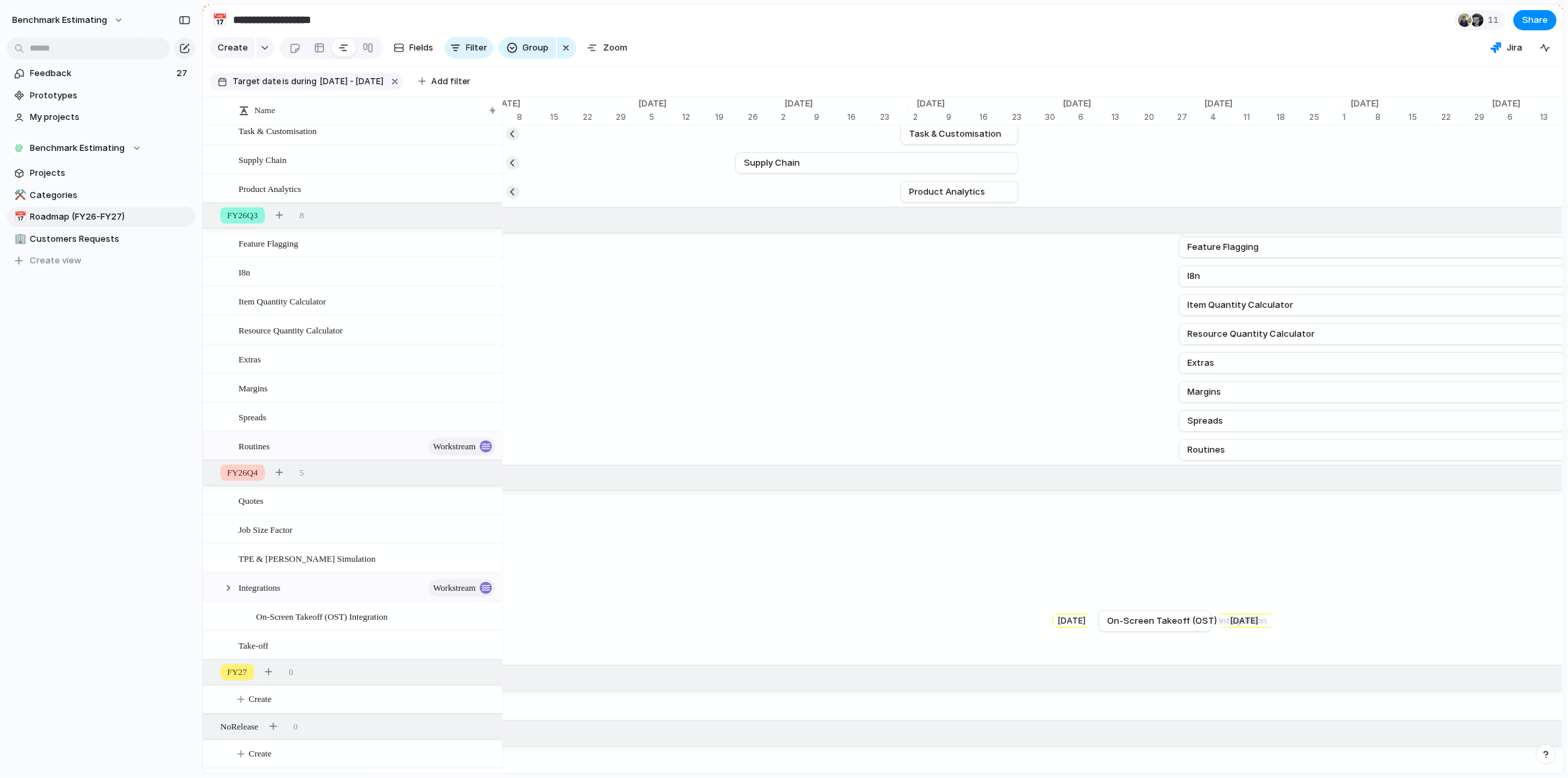
scroll to position [0, 5475]
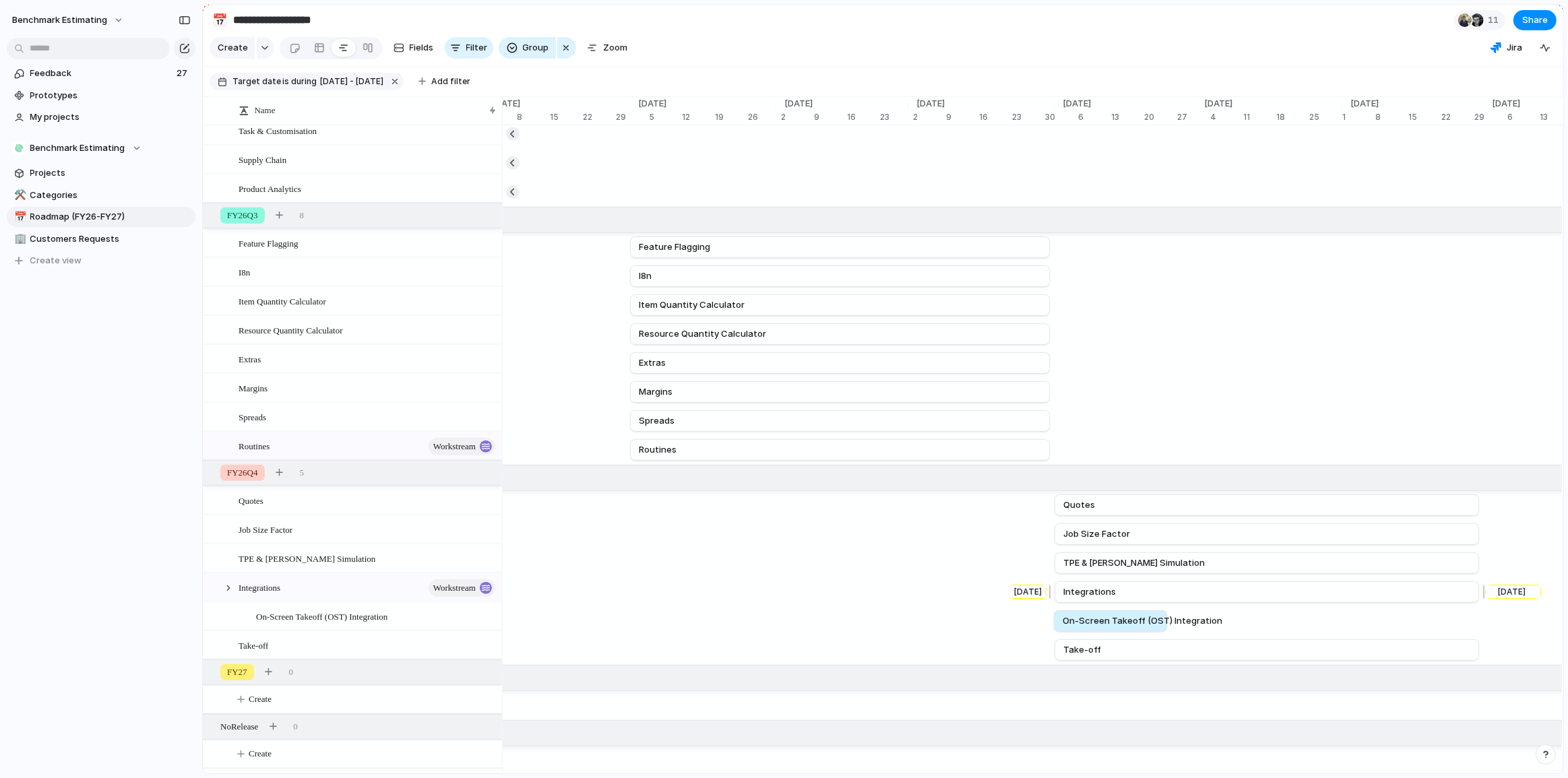
drag, startPoint x: 613, startPoint y: 633, endPoint x: 1116, endPoint y: 606, distance: 503.7
drag, startPoint x: 1126, startPoint y: 625, endPoint x: 1134, endPoint y: 625, distance: 8.0
click at [1134, 625] on span "On-Screen Takeoff (OST) Integration" at bounding box center [1138, 621] width 160 height 14
drag, startPoint x: 1111, startPoint y: 633, endPoint x: 1118, endPoint y: 633, distance: 7.0
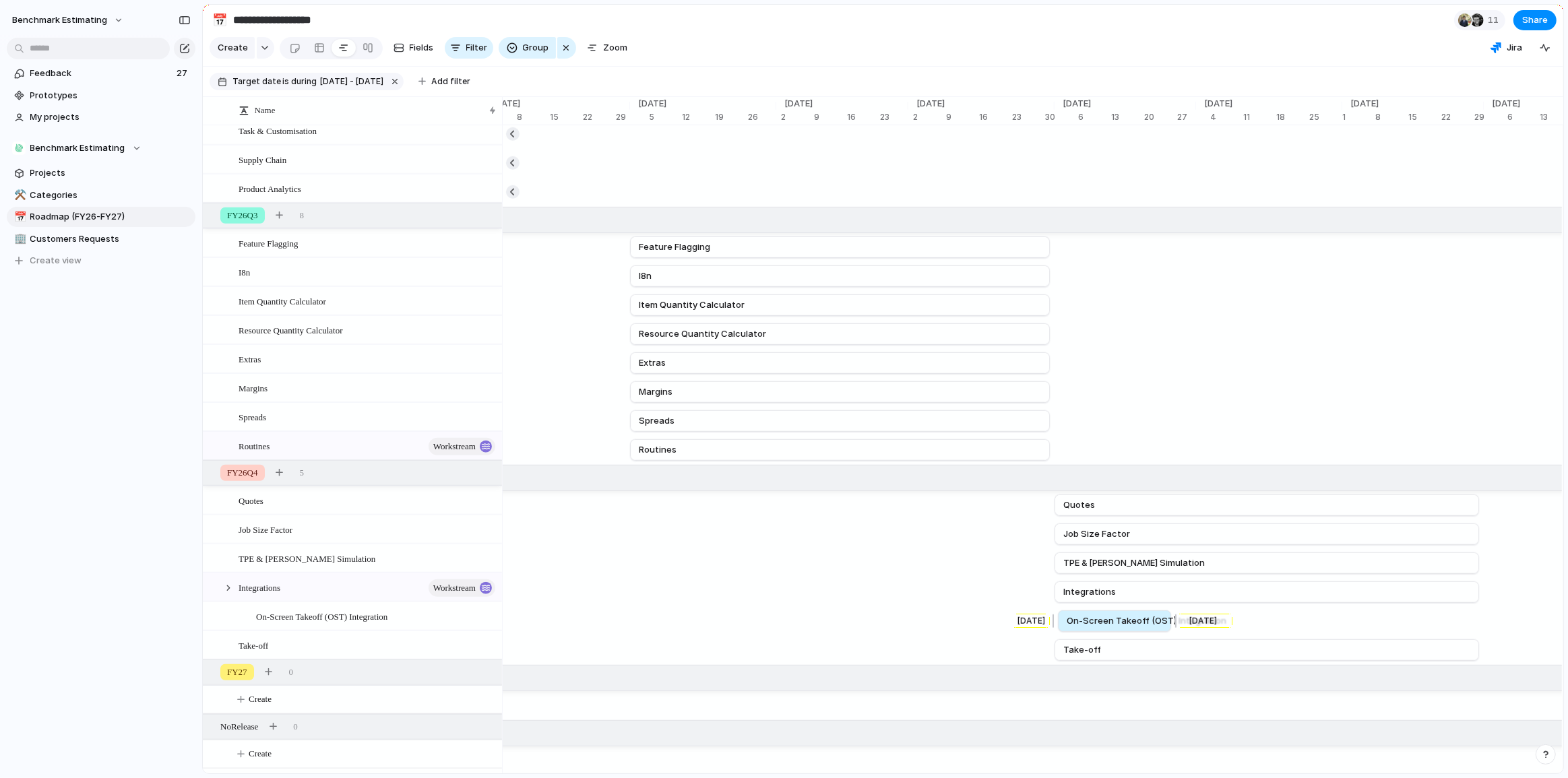
click at [1118, 628] on span "On-Screen Takeoff (OST) Integration" at bounding box center [1146, 621] width 160 height 14
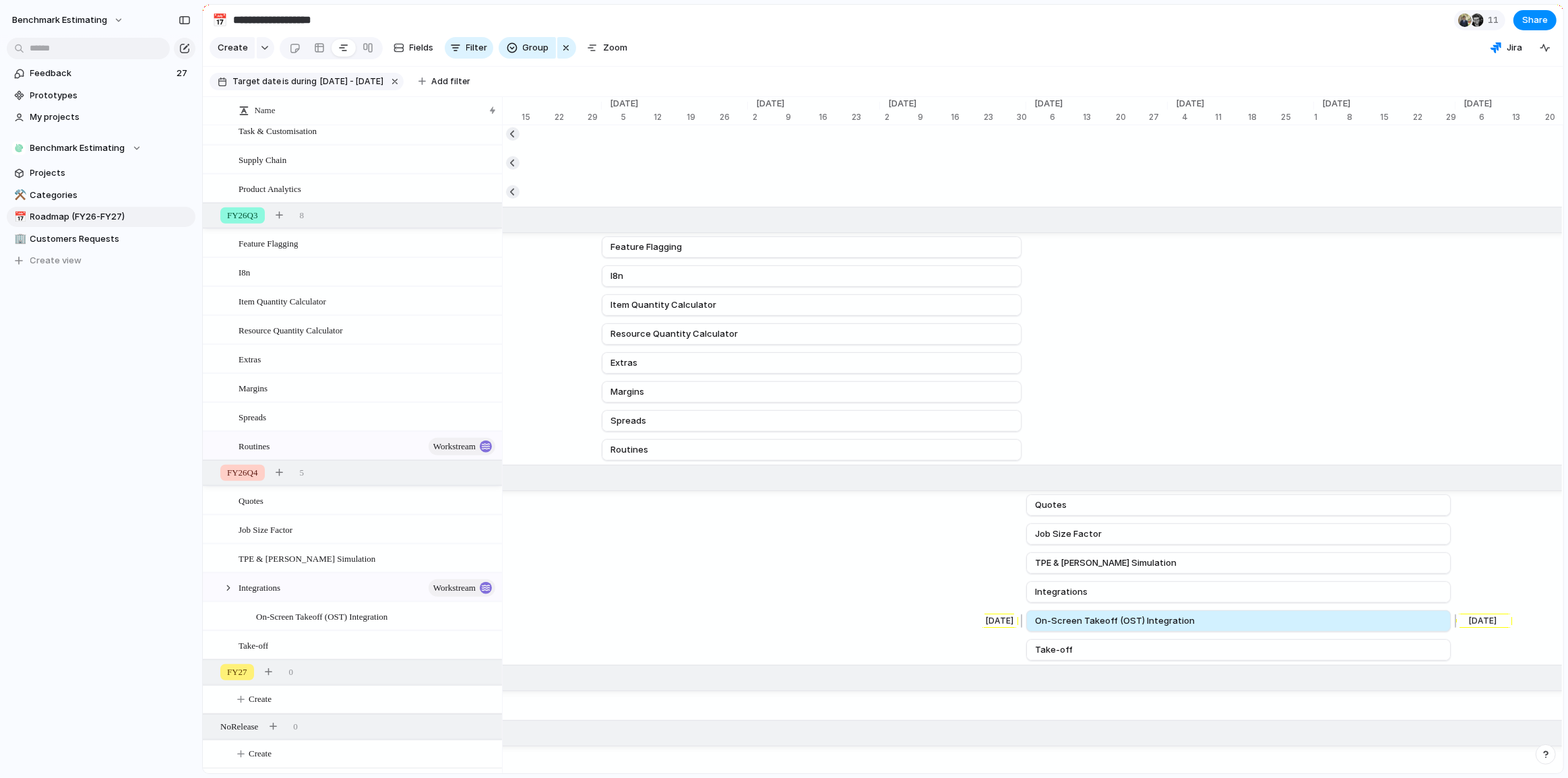
drag, startPoint x: 1141, startPoint y: 629, endPoint x: 1452, endPoint y: 620, distance: 311.1
click at [1452, 620] on div at bounding box center [1453, 620] width 16 height 22
click at [1453, 628] on div at bounding box center [1451, 620] width 16 height 22
click at [1452, 624] on div at bounding box center [1454, 620] width 16 height 22
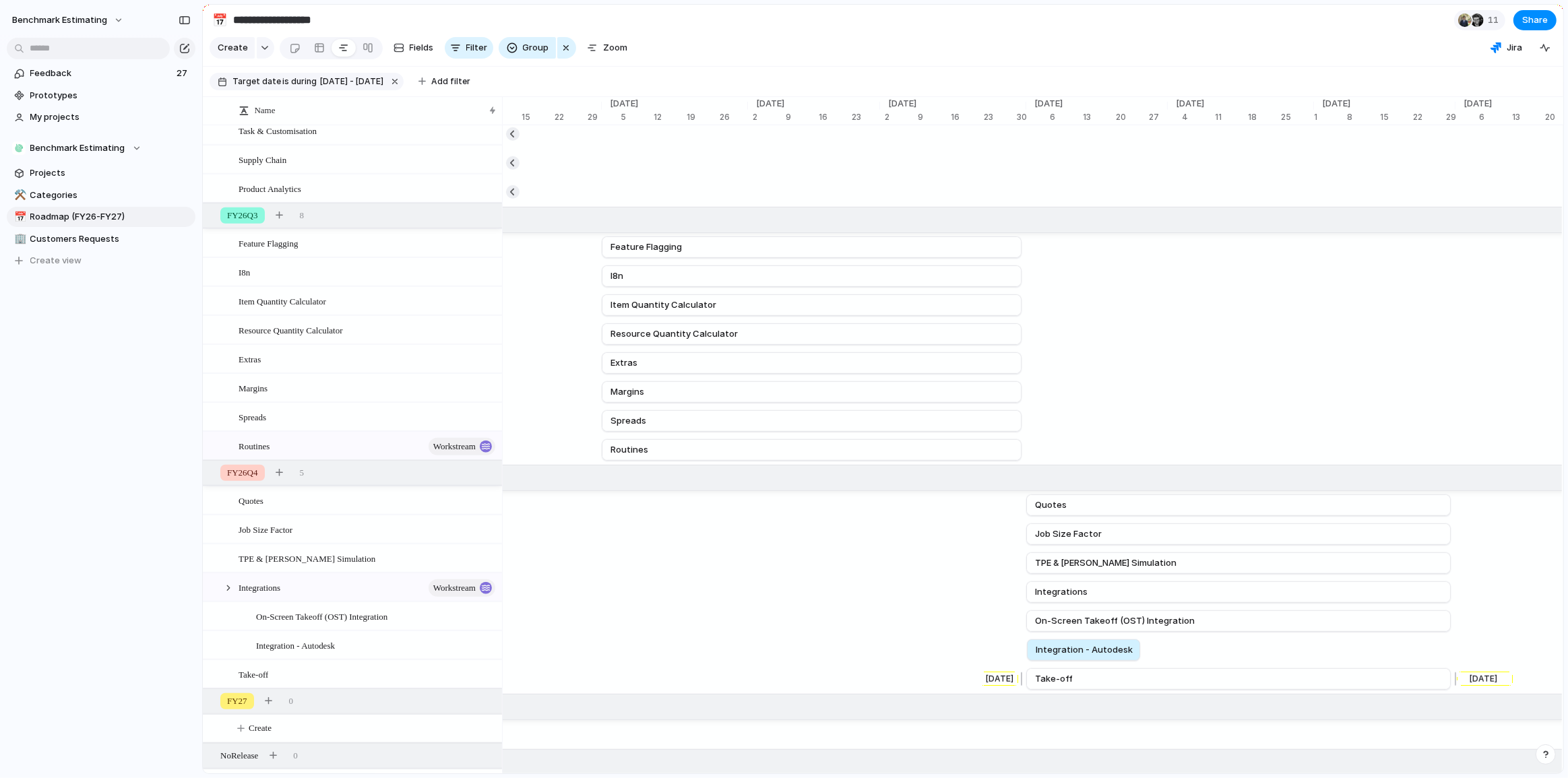
drag, startPoint x: 531, startPoint y: 659, endPoint x: 1074, endPoint y: 678, distance: 543.3
drag, startPoint x: 1141, startPoint y: 660, endPoint x: 1454, endPoint y: 661, distance: 313.0
click at [1454, 661] on div at bounding box center [1455, 650] width 16 height 22
click at [1167, 688] on link "Take-off" at bounding box center [1238, 678] width 407 height 20
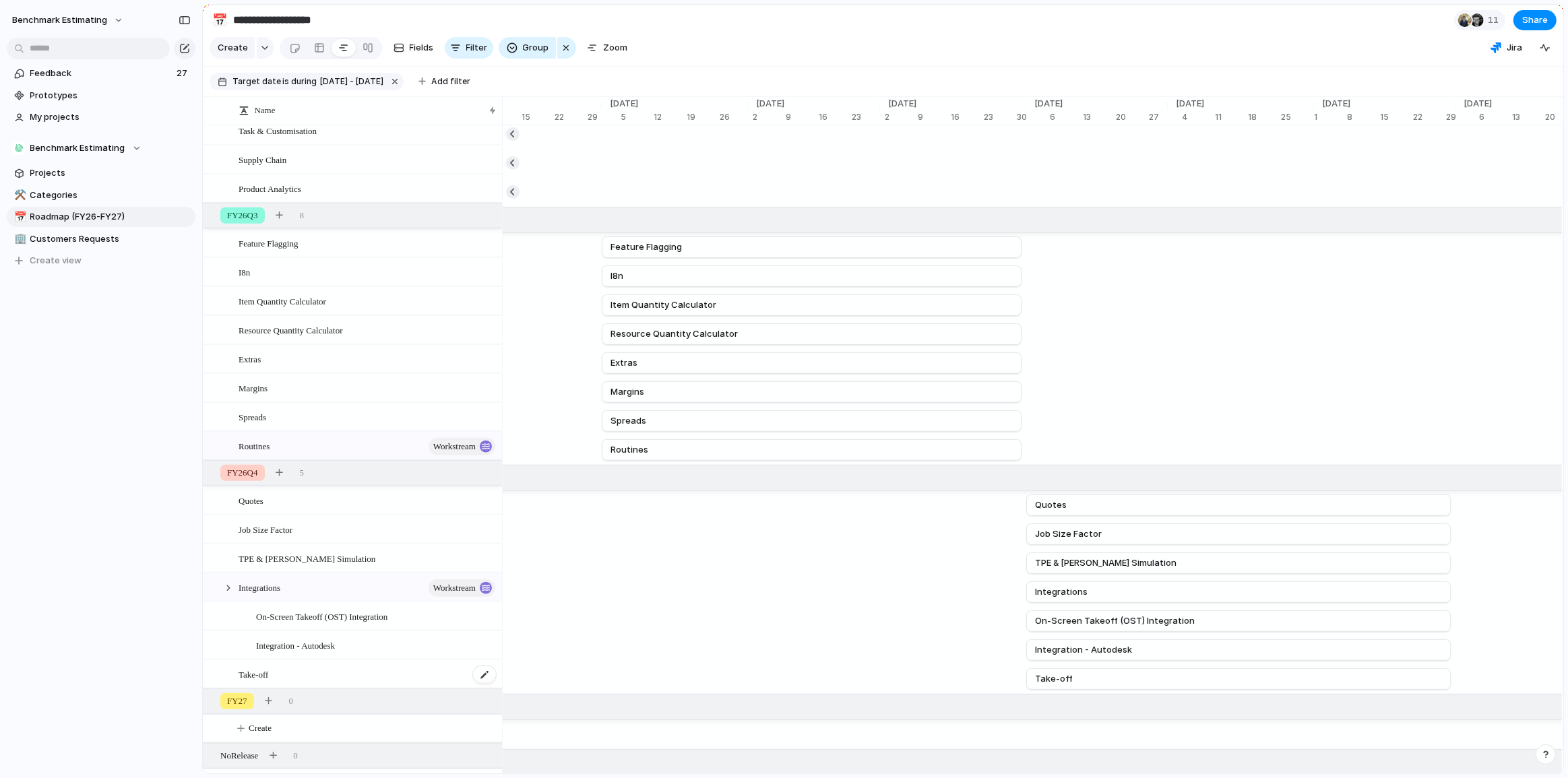
click at [327, 679] on div "Take-off" at bounding box center [368, 675] width 259 height 28
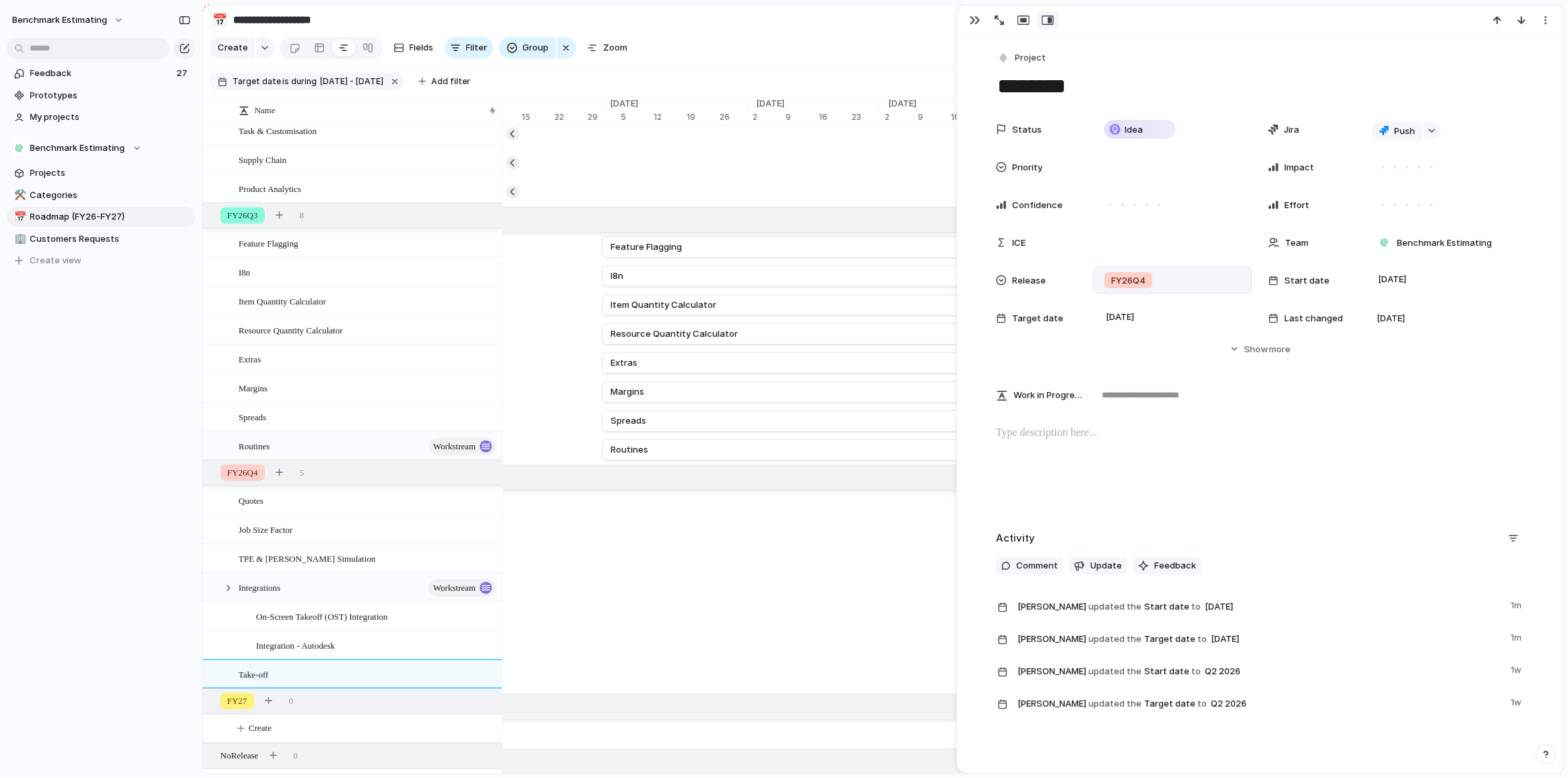
click at [1165, 283] on div "FY26Q4" at bounding box center [1173, 280] width 147 height 15
click at [1109, 514] on div at bounding box center [1108, 518] width 23 height 23
click at [1312, 384] on div "1A 1B 1C.1 1C.2 1D.1 1D.2 2A FY26Q3 FY26Q4 FY27" at bounding box center [784, 389] width 1568 height 778
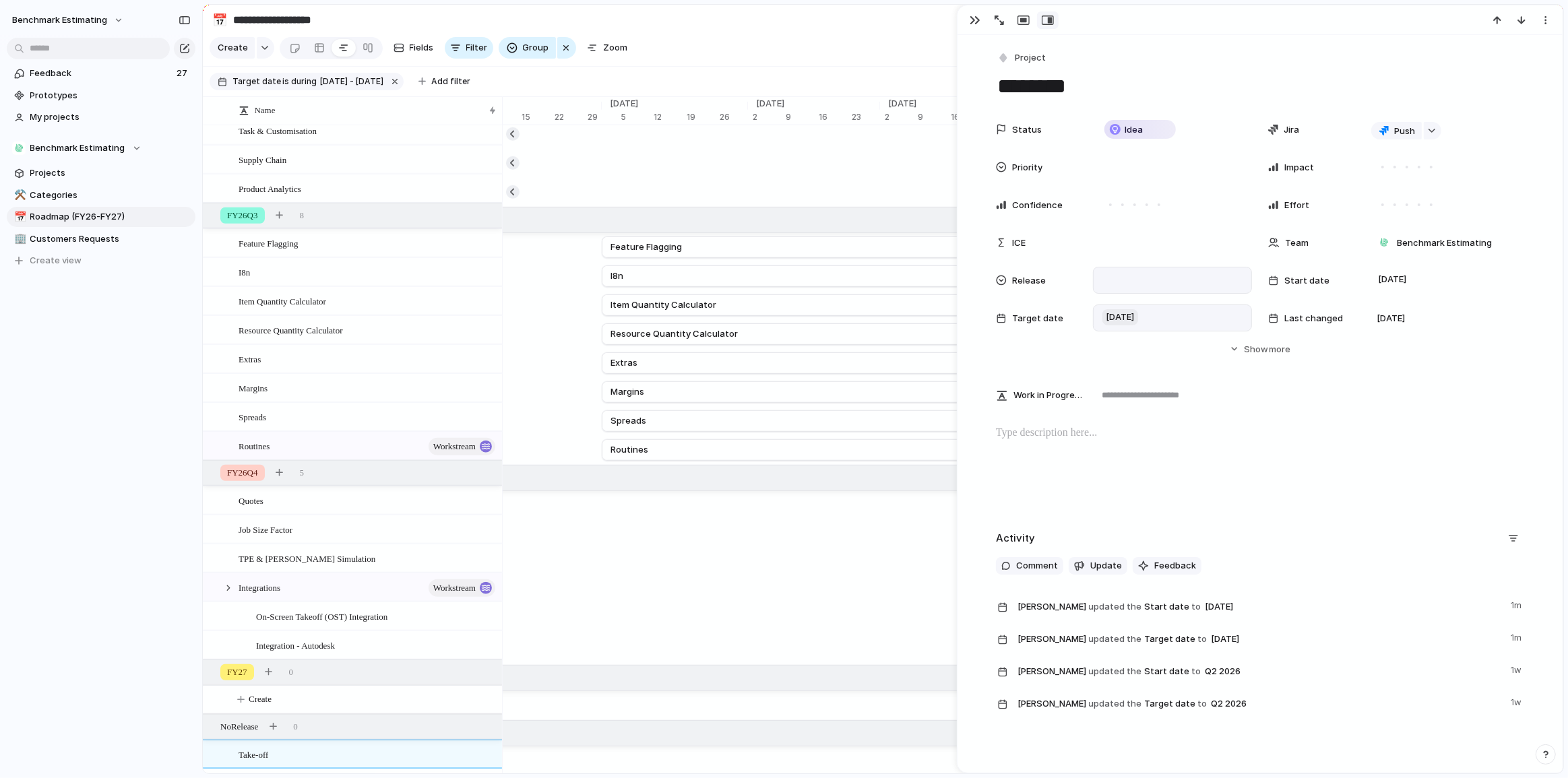
click at [1138, 316] on span "30 June 2026" at bounding box center [1120, 317] width 35 height 16
drag, startPoint x: 1294, startPoint y: 609, endPoint x: 1359, endPoint y: 478, distance: 146.2
click at [1300, 593] on div "Day Month Quarter Half-year Year June 2026 Su Mo Tu We Th Fr Sa 31 1 2 3 4 5 6 …" at bounding box center [1207, 479] width 227 height 300
click at [1401, 287] on div "Day Month Quarter Half-year Year June 2026 Su Mo Tu We Th Fr Sa 31 1 2 3 4 5 6 …" at bounding box center [784, 389] width 1568 height 778
click at [1400, 280] on span "1 April 2026" at bounding box center [1391, 280] width 35 height 16
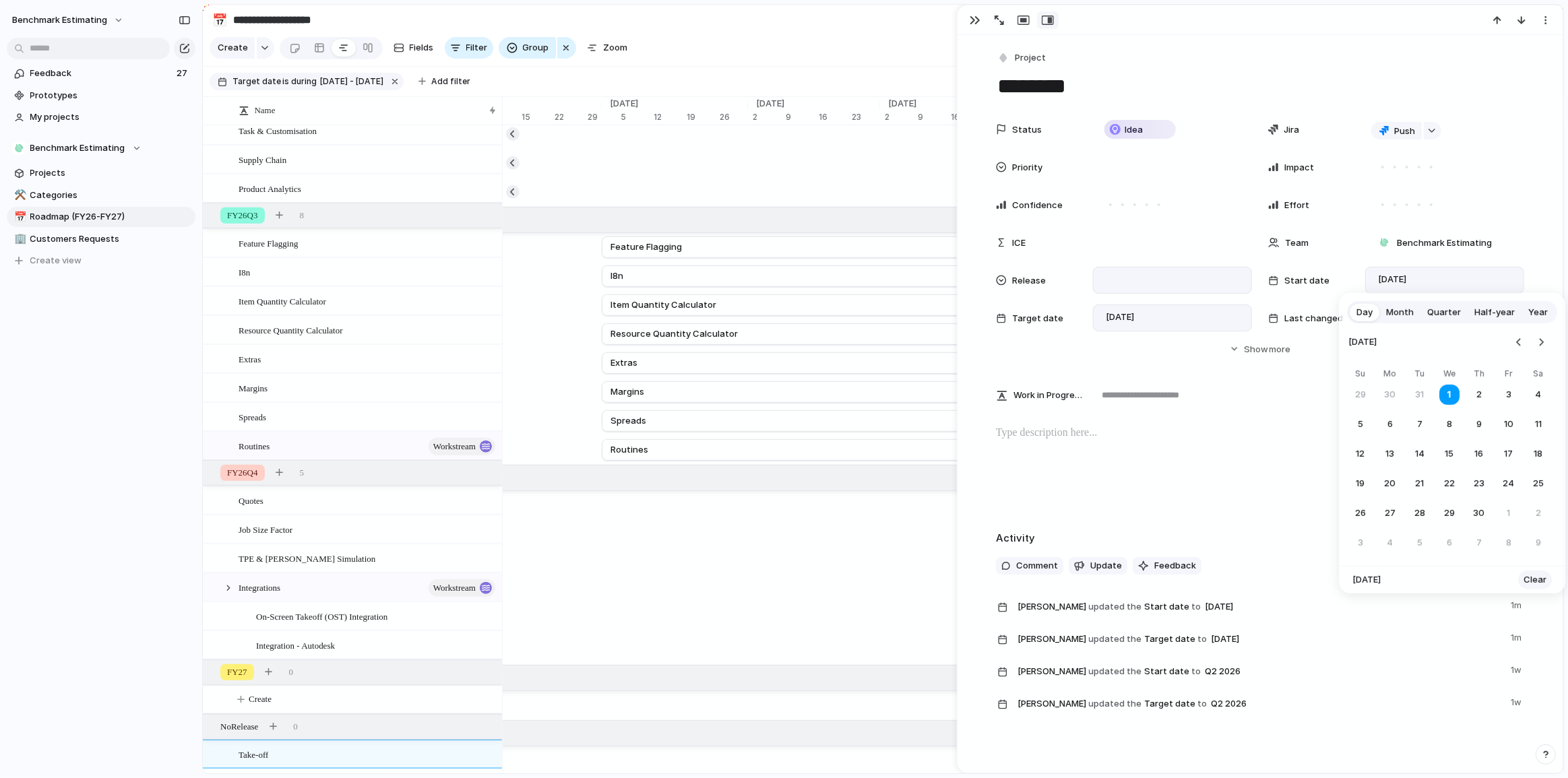
click at [1531, 578] on span "Clear" at bounding box center [1534, 580] width 22 height 14
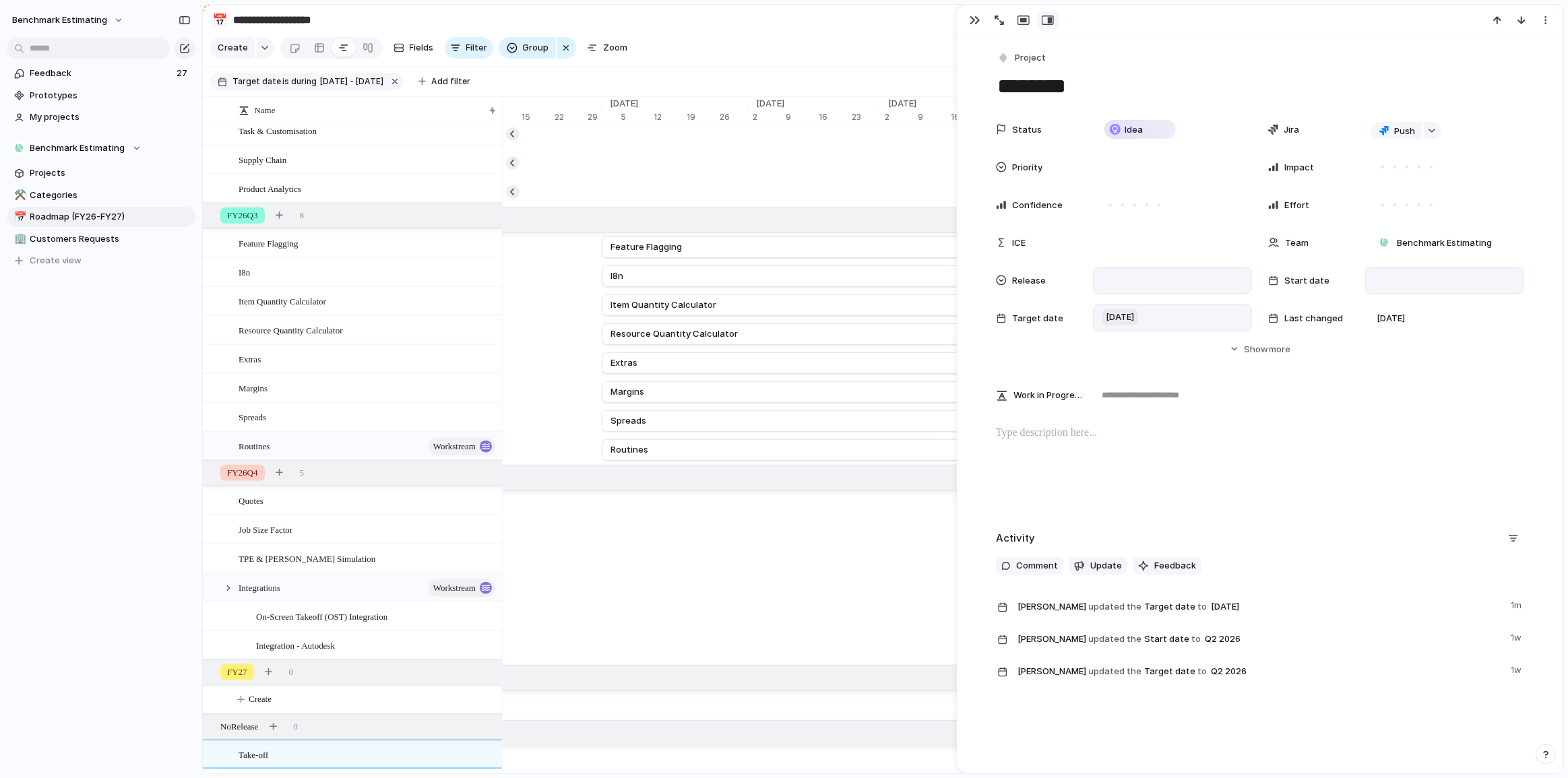
click at [1138, 321] on span "30 June 2026" at bounding box center [1120, 317] width 35 height 16
click at [1289, 619] on span "Clear" at bounding box center [1290, 618] width 22 height 14
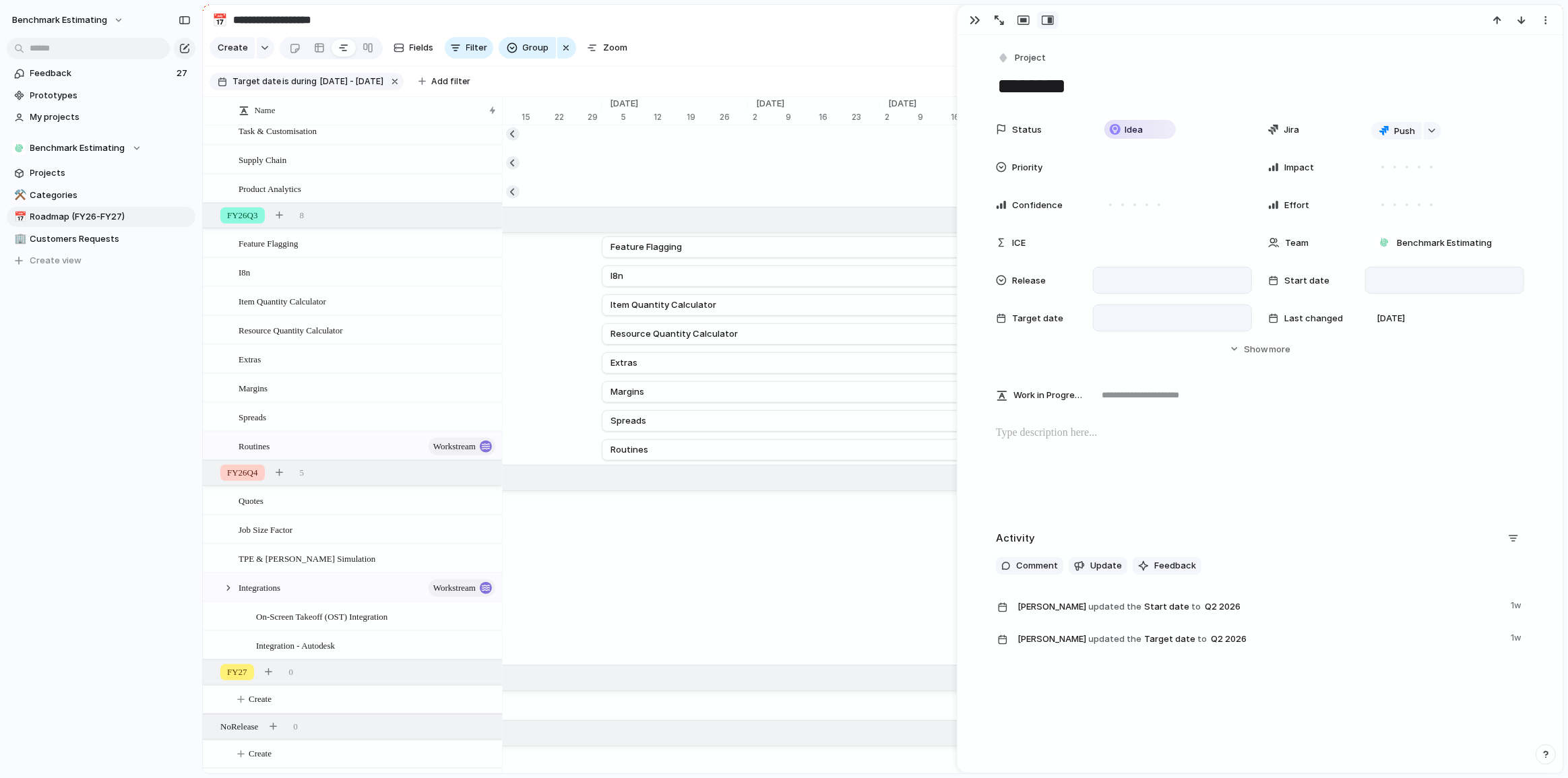
click at [909, 42] on section "Create Fields Filter Group Zoom Jira Clear Save for everyone" at bounding box center [883, 50] width 1360 height 32
click at [974, 16] on div "button" at bounding box center [974, 20] width 10 height 10
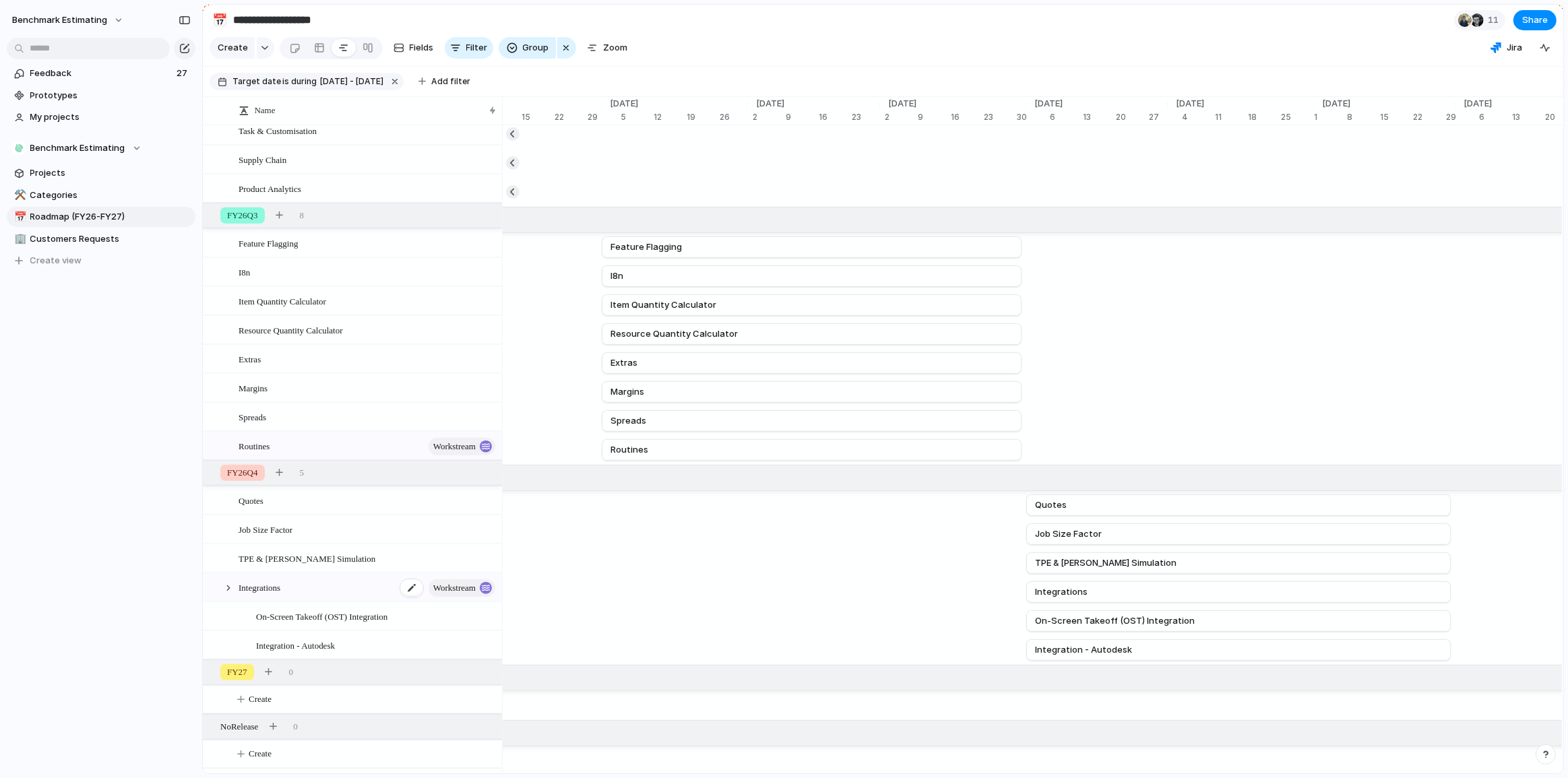
click at [386, 593] on div "Integrations Workstream" at bounding box center [368, 588] width 259 height 28
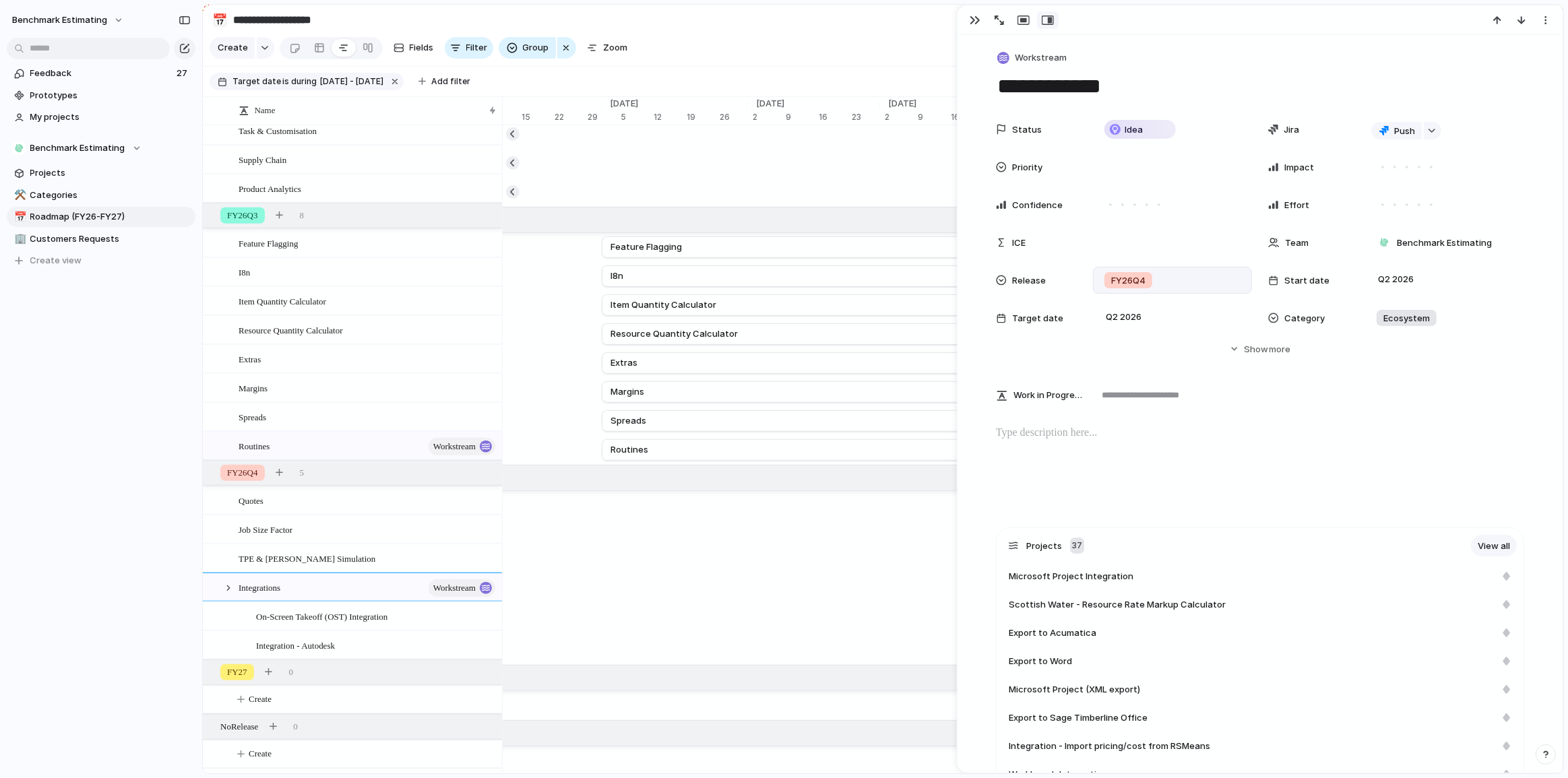
click at [1181, 286] on div "FY26Q4" at bounding box center [1173, 280] width 147 height 15
click at [1109, 516] on div at bounding box center [1108, 518] width 23 height 23
click at [1409, 278] on div "1A 1B 1C.1 1C.2 1D.1 1D.2 2A FY26Q3 FY26Q4 FY27" at bounding box center [784, 389] width 1568 height 778
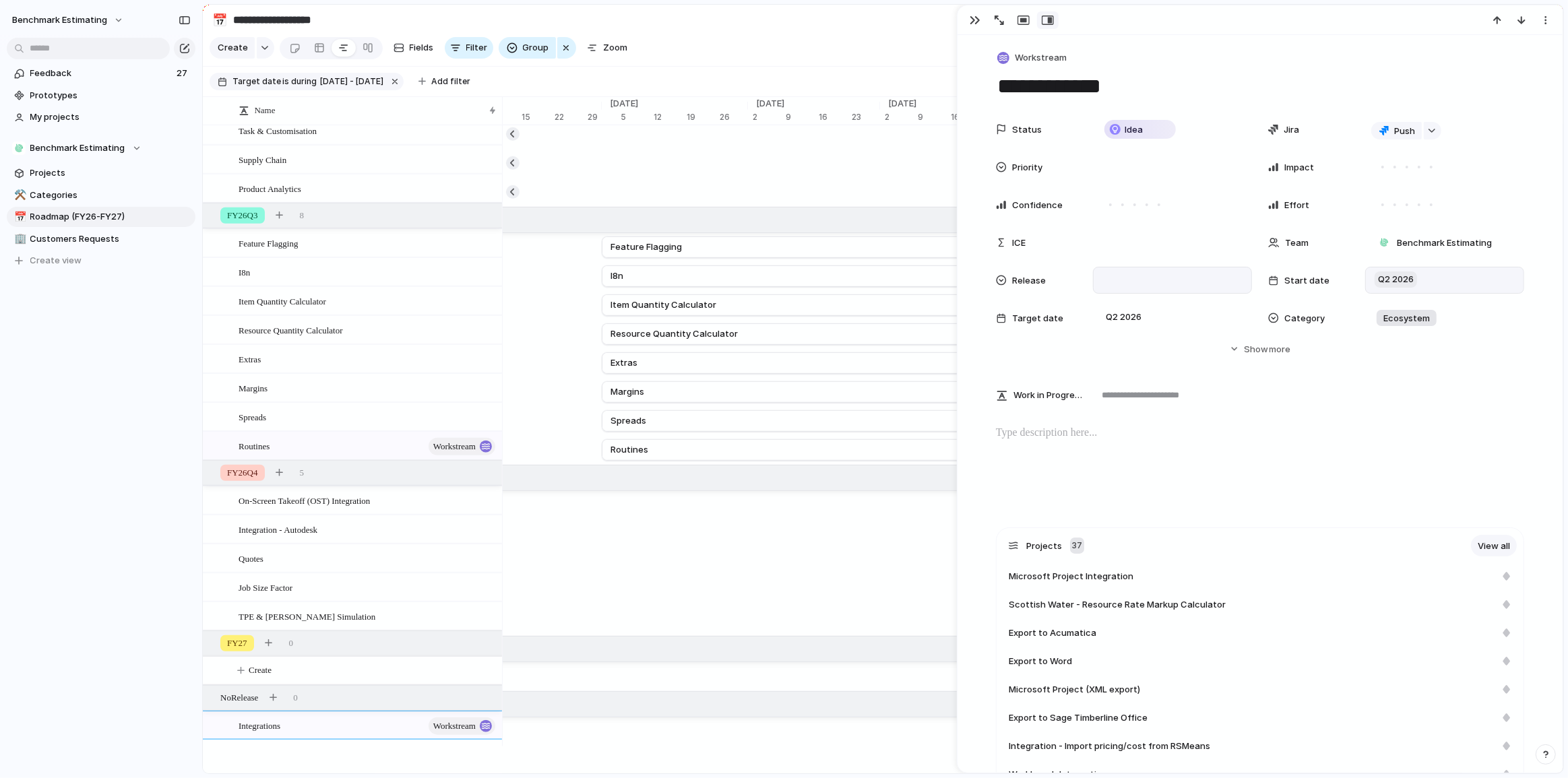
click at [1398, 279] on span "Q2 2026" at bounding box center [1395, 280] width 42 height 16
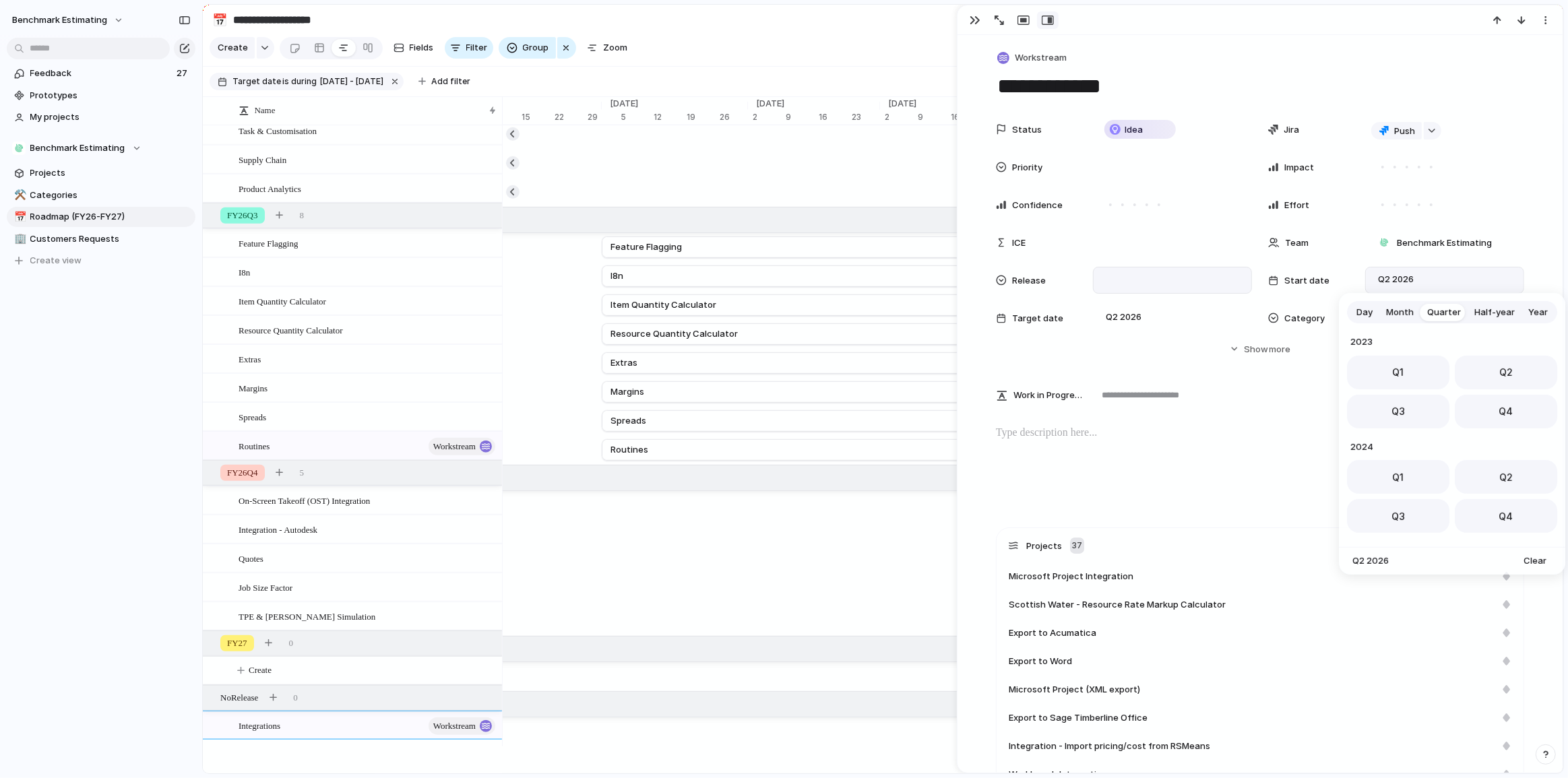
scroll to position [214, 0]
click at [893, 68] on div "Day Month Quarter Half-year Year 2023 Q1 Q2 Q3 Q4 2024 Q1 Q2 Q3 Q4 2025 Q1 Q2 Q…" at bounding box center [784, 389] width 1568 height 778
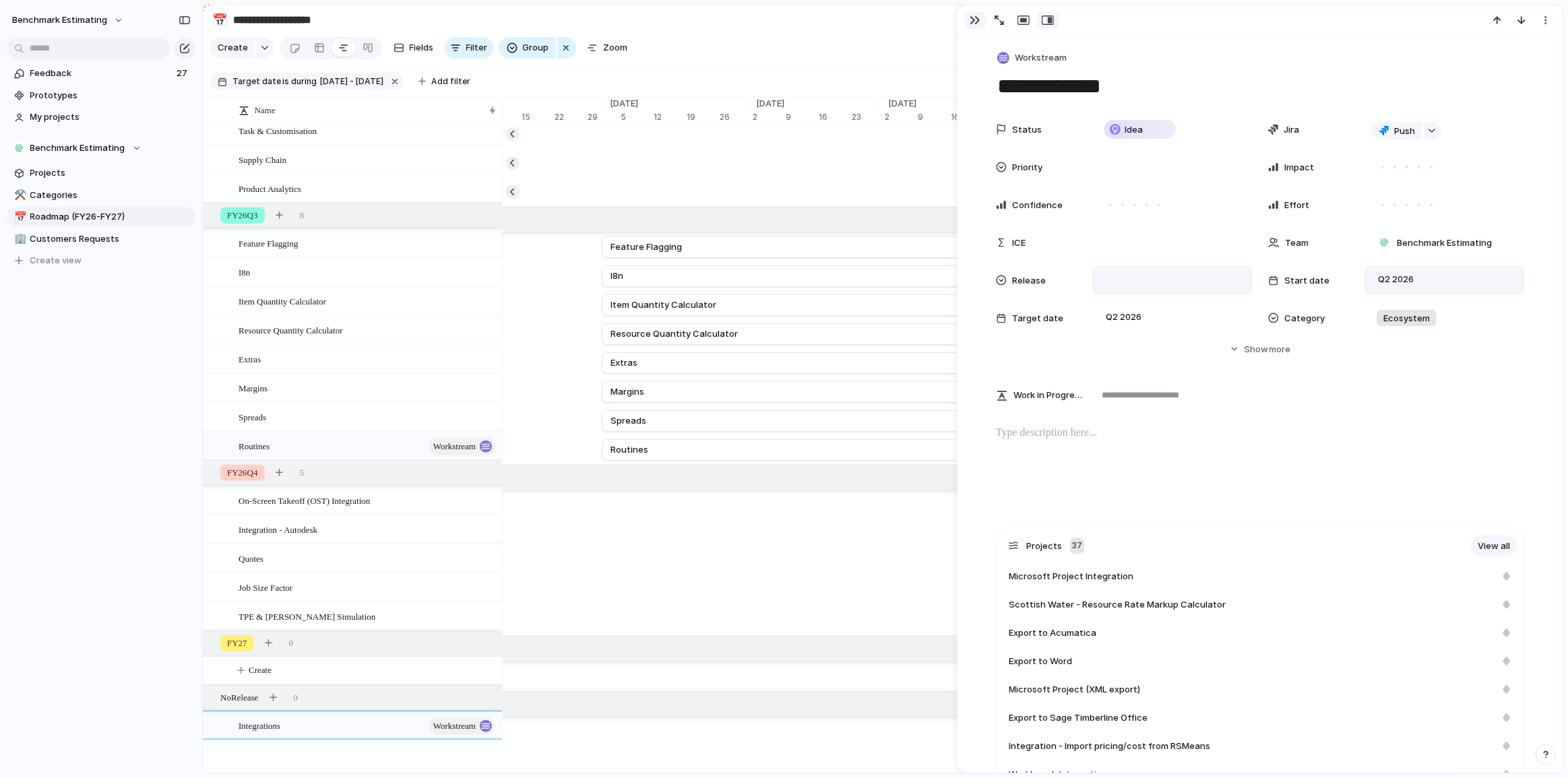
click at [978, 23] on div "button" at bounding box center [974, 20] width 10 height 10
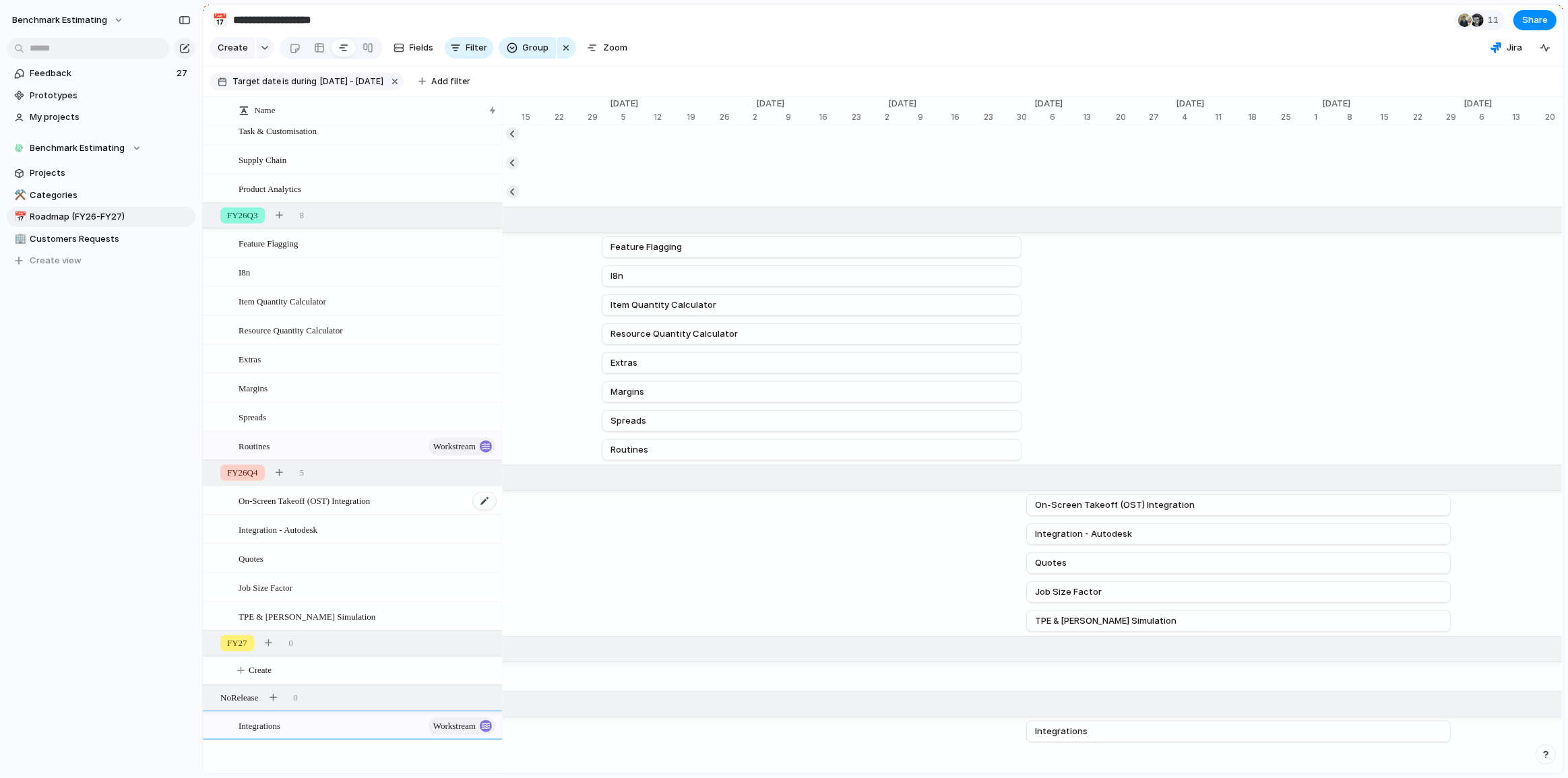
click at [402, 515] on div "On-Screen Takeoff (OST) Integration" at bounding box center [368, 501] width 259 height 28
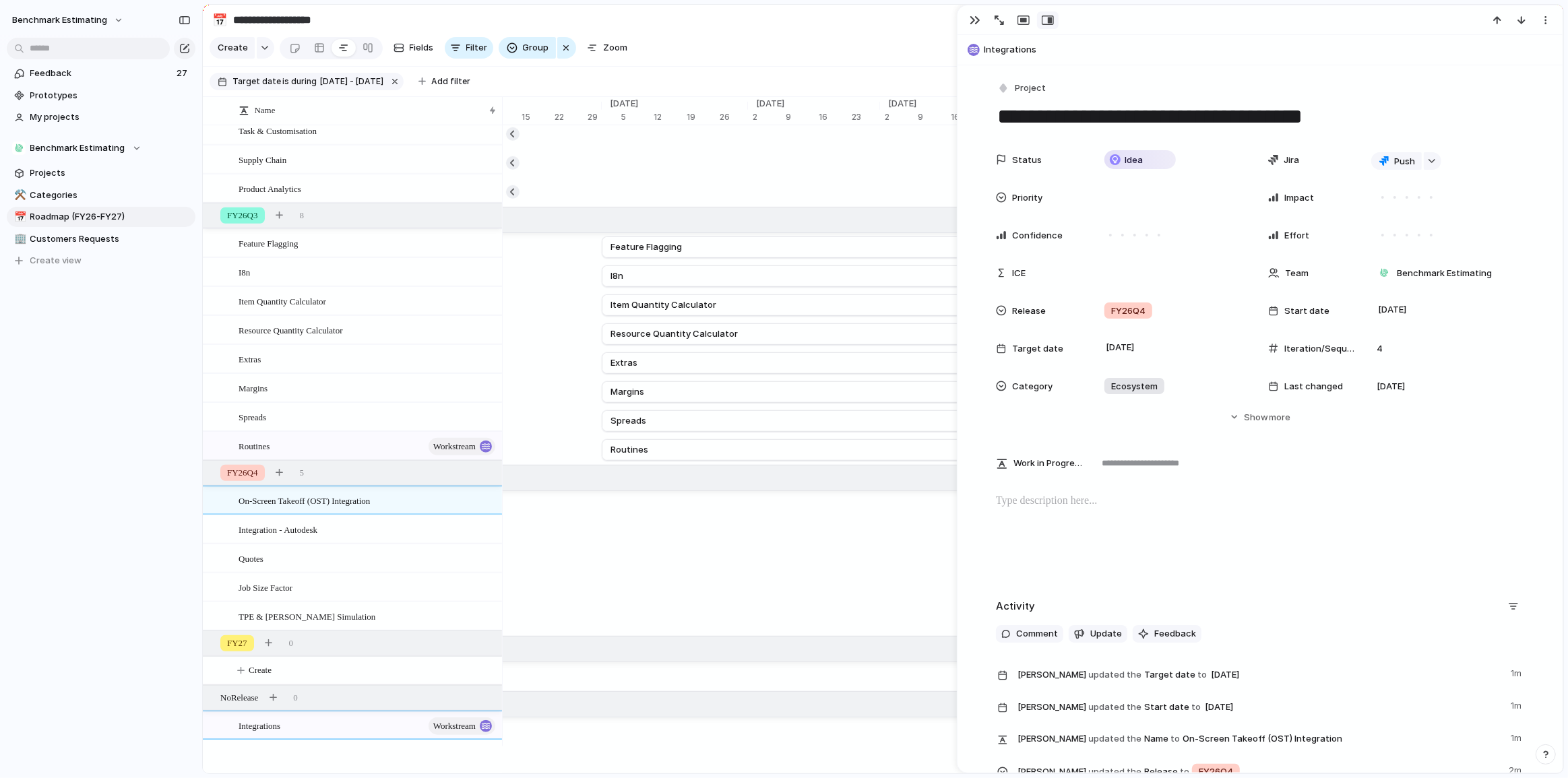
click at [1243, 108] on textarea "**********" at bounding box center [1260, 116] width 528 height 29
drag, startPoint x: 1242, startPoint y: 117, endPoint x: 1358, endPoint y: 109, distance: 116.3
click at [1358, 109] on textarea "**********" at bounding box center [1260, 116] width 528 height 29
paste textarea "**********"
click at [318, 530] on span "Integration - Autodesk" at bounding box center [278, 530] width 79 height 16
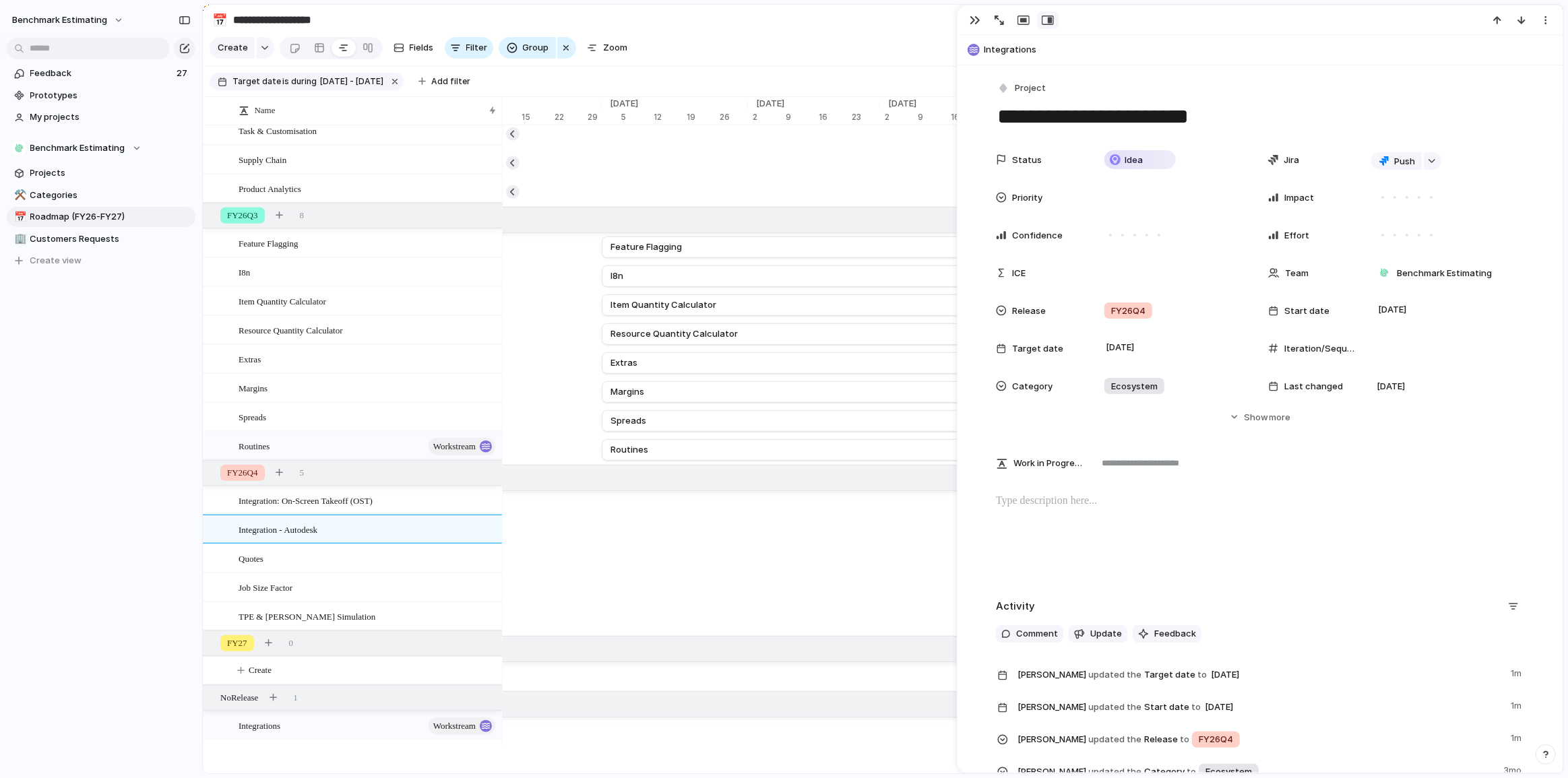
click at [1112, 111] on textarea "**********" at bounding box center [1260, 116] width 528 height 29
click at [1121, 115] on textarea "**********" at bounding box center [1260, 116] width 528 height 29
type textarea "**********"
click at [61, 492] on div "Benchmark Estimating Feedback 27 Prototypes My projects Benchmark Estimating Pr…" at bounding box center [101, 389] width 202 height 778
click at [971, 19] on div "button" at bounding box center [974, 20] width 10 height 10
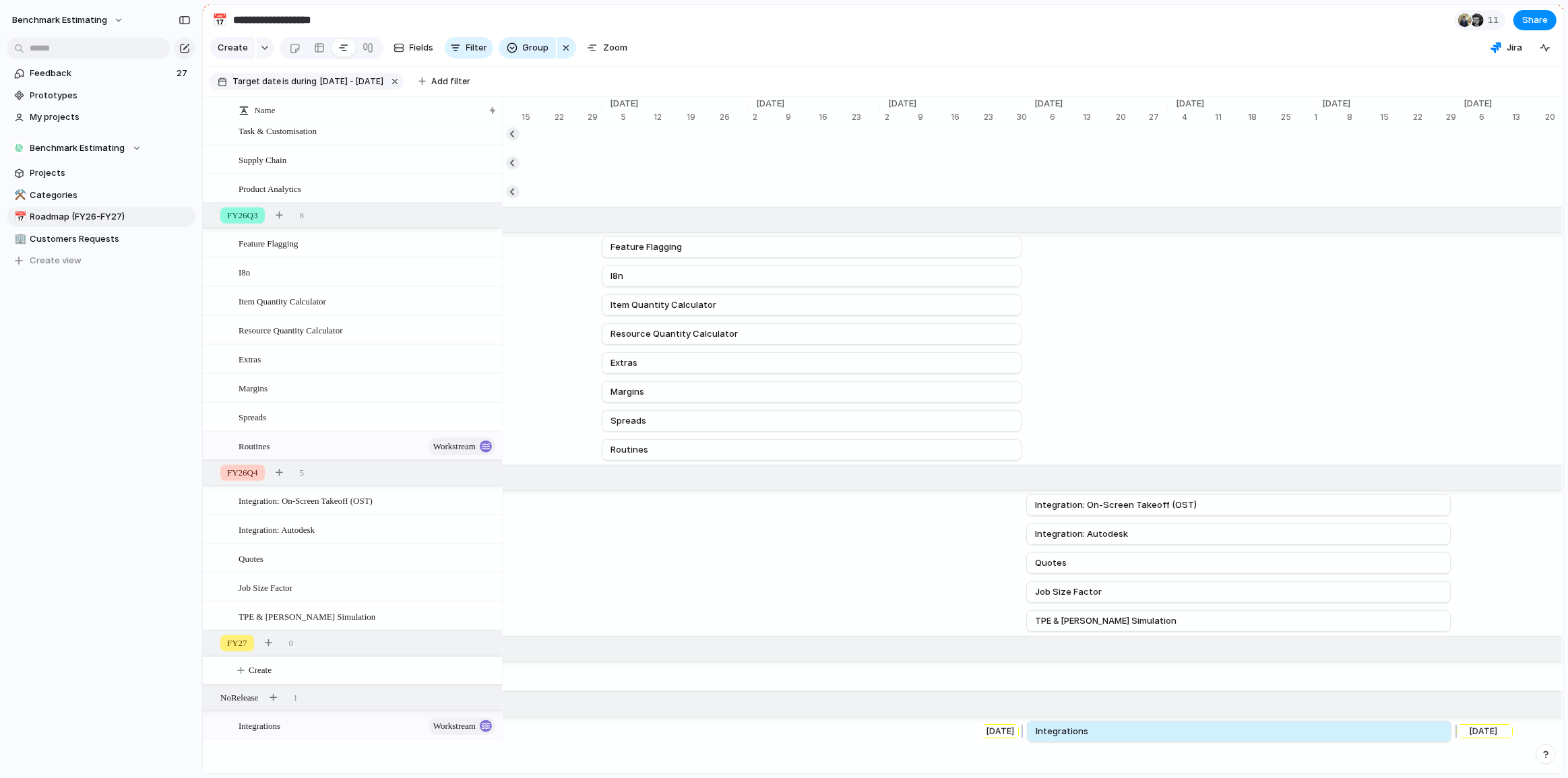
click at [1057, 735] on span "Integrations" at bounding box center [1062, 732] width 53 height 14
click at [345, 740] on div "Integrations Workstream" at bounding box center [368, 726] width 259 height 28
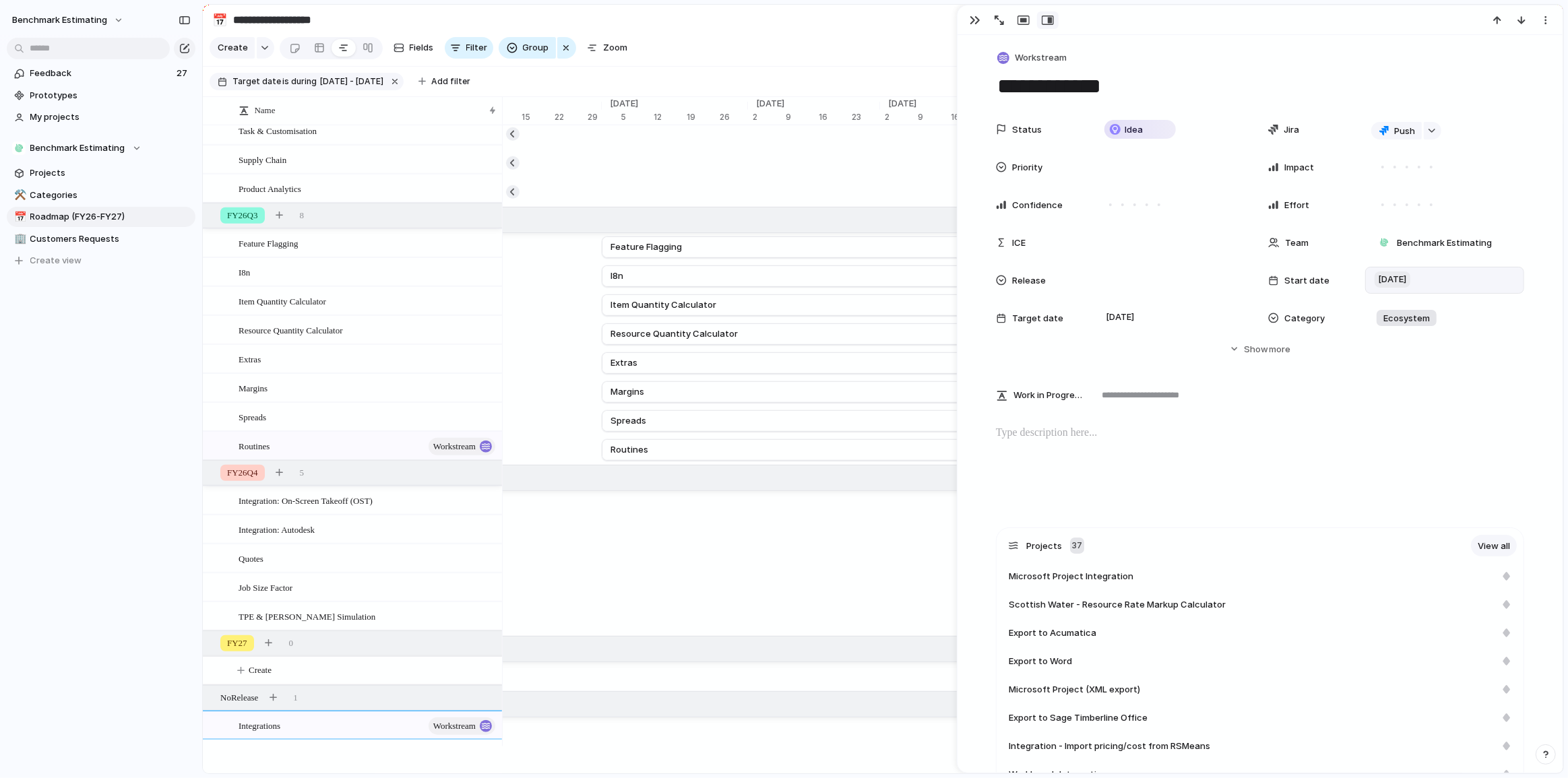
click at [1408, 275] on span "1 April 2026" at bounding box center [1391, 280] width 35 height 16
click at [1532, 579] on span "Clear" at bounding box center [1534, 580] width 22 height 14
click at [1127, 318] on span "30 June 2026" at bounding box center [1120, 317] width 35 height 16
click at [1282, 612] on span "Clear" at bounding box center [1290, 618] width 22 height 14
click at [929, 44] on section "Create Fields Filter Group Zoom Jira Clear Save for everyone" at bounding box center [883, 50] width 1360 height 32
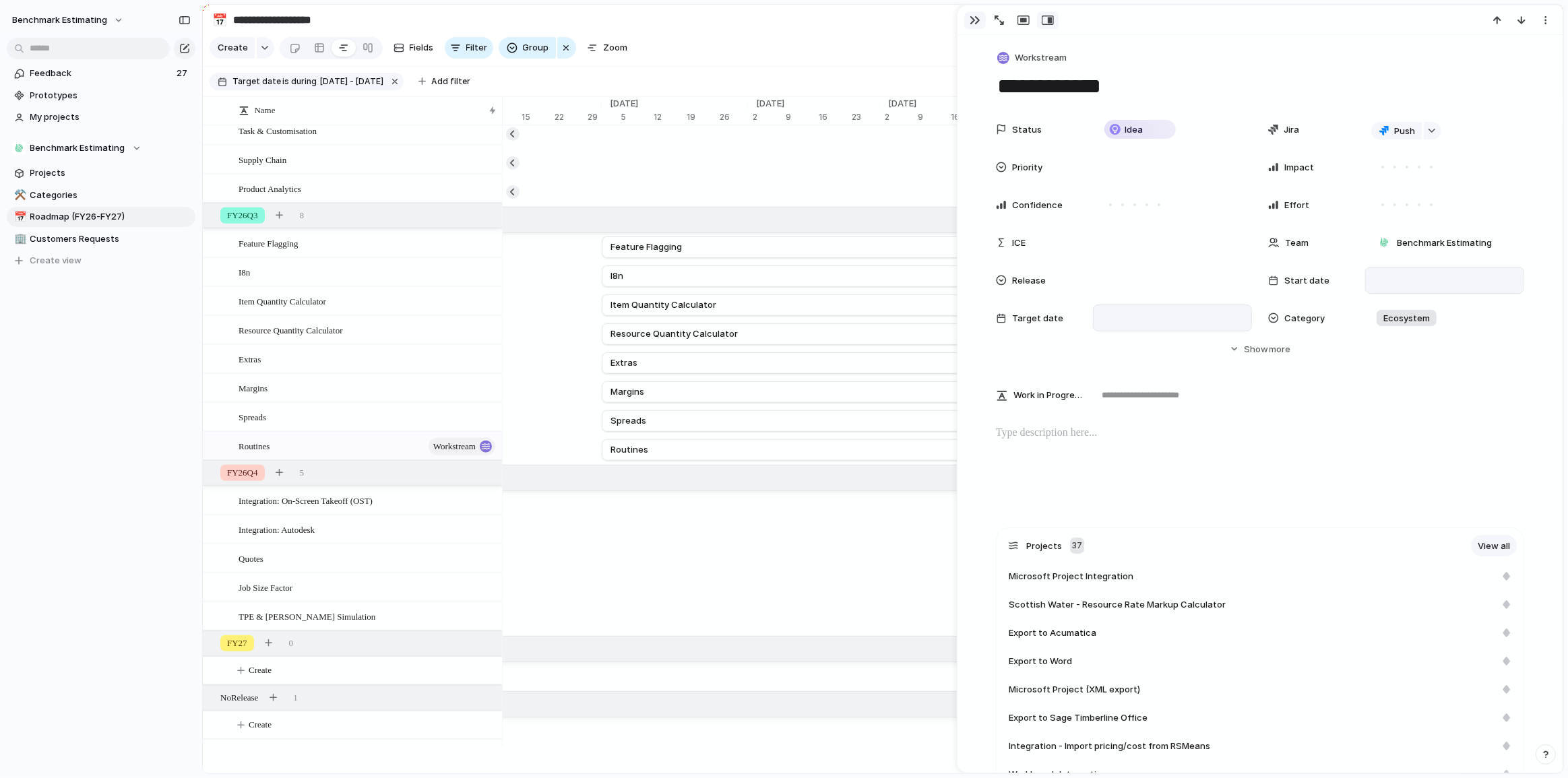
click at [974, 20] on div "button" at bounding box center [974, 20] width 10 height 10
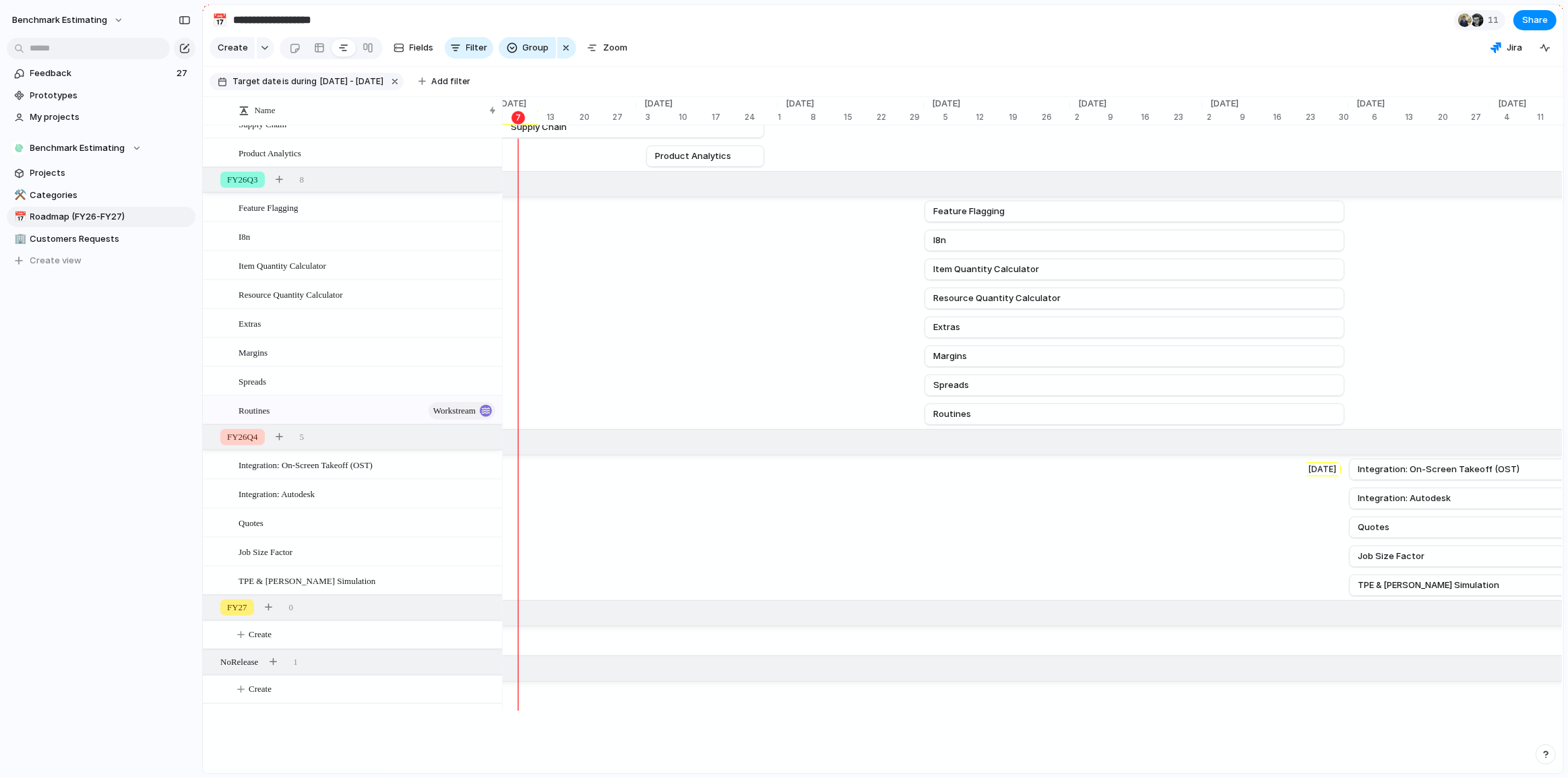
scroll to position [1251, 0]
click at [903, 29] on section "**********" at bounding box center [883, 19] width 1360 height 30
click at [918, 25] on section "**********" at bounding box center [883, 19] width 1360 height 30
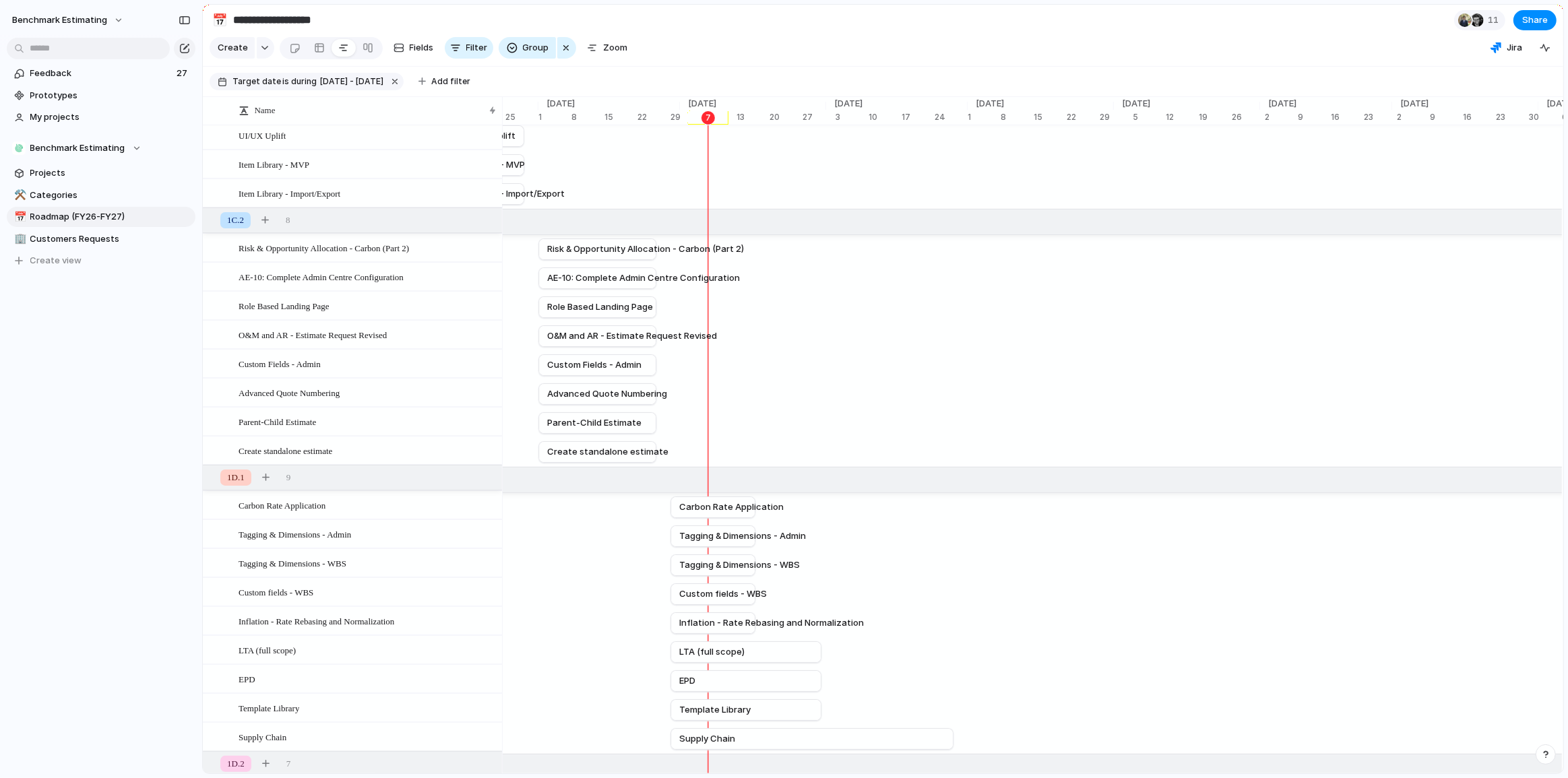
scroll to position [0, 4990]
